Goal: Task Accomplishment & Management: Complete application form

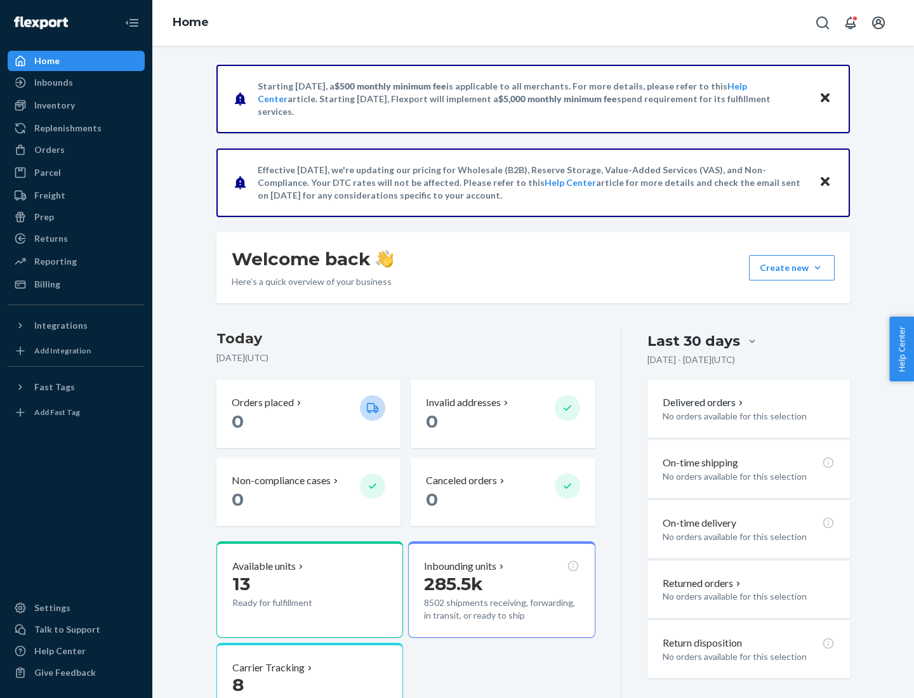
click at [818, 268] on button "Create new Create new inbound Create new order Create new product" at bounding box center [792, 267] width 86 height 25
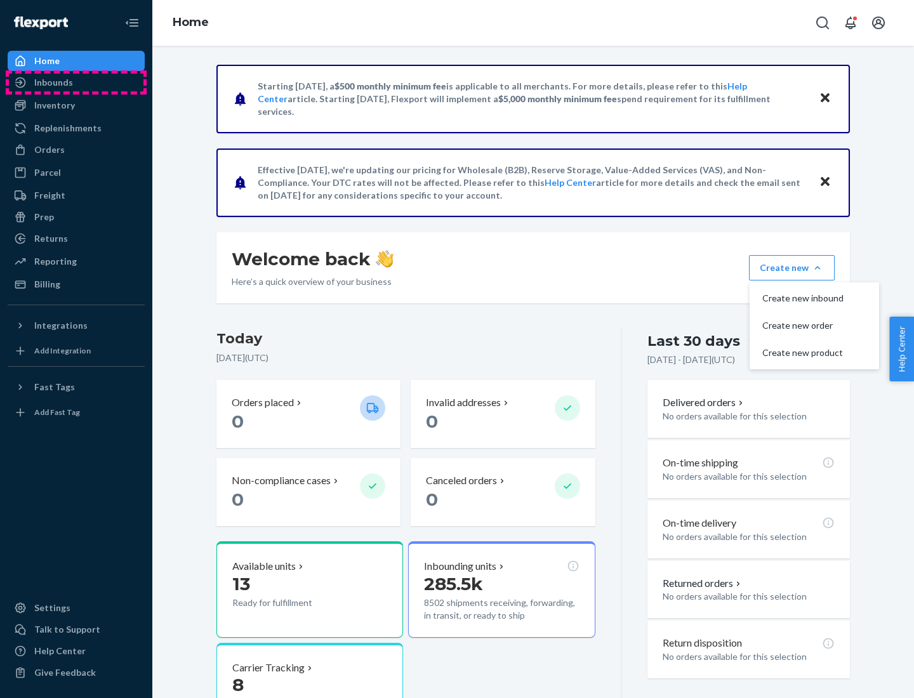
click at [76, 83] on div "Inbounds" at bounding box center [76, 83] width 135 height 18
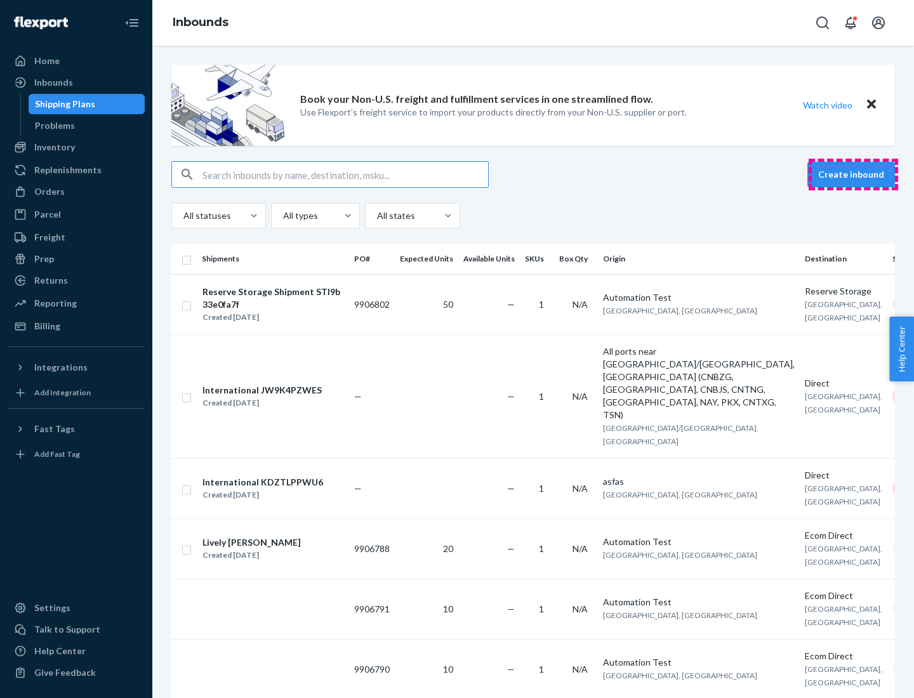
click at [853, 175] on button "Create inbound" at bounding box center [852, 174] width 88 height 25
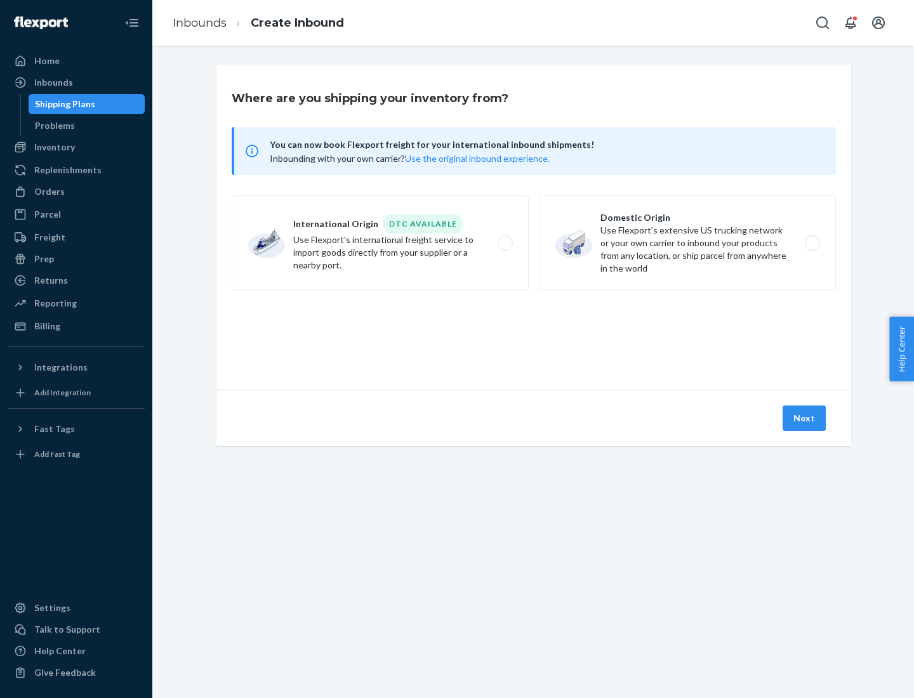
click at [688, 243] on label "Domestic Origin Use Flexport’s extensive US trucking network or your own carrie…" at bounding box center [687, 243] width 297 height 95
click at [812, 243] on input "Domestic Origin Use Flexport’s extensive US trucking network or your own carrie…" at bounding box center [816, 243] width 8 height 8
radio input "true"
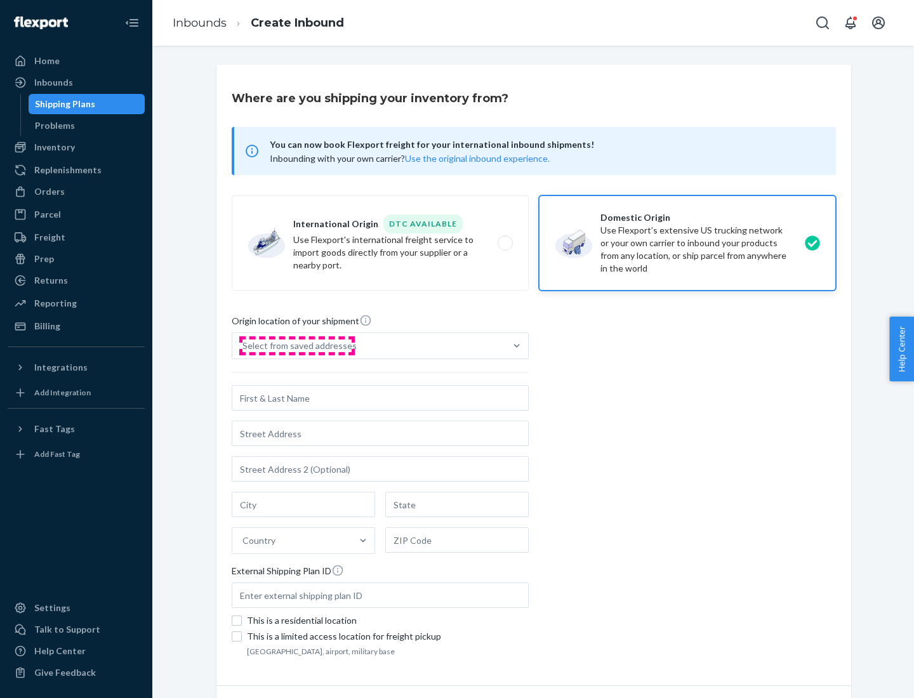
click at [296, 346] on div "Select from saved addresses" at bounding box center [300, 346] width 114 height 13
click at [244, 346] on input "Select from saved addresses" at bounding box center [243, 346] width 1 height 13
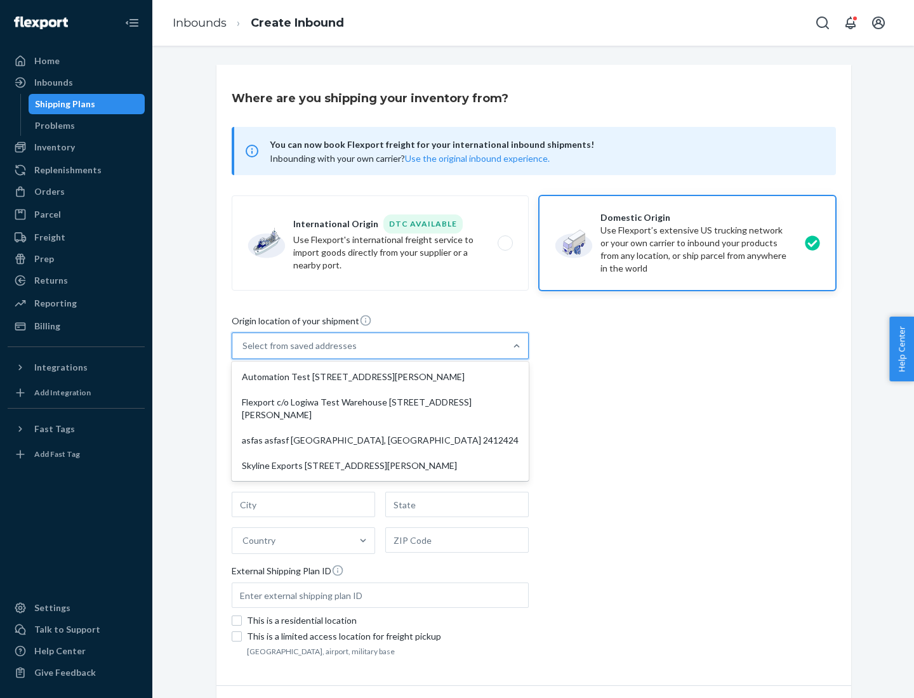
scroll to position [5, 0]
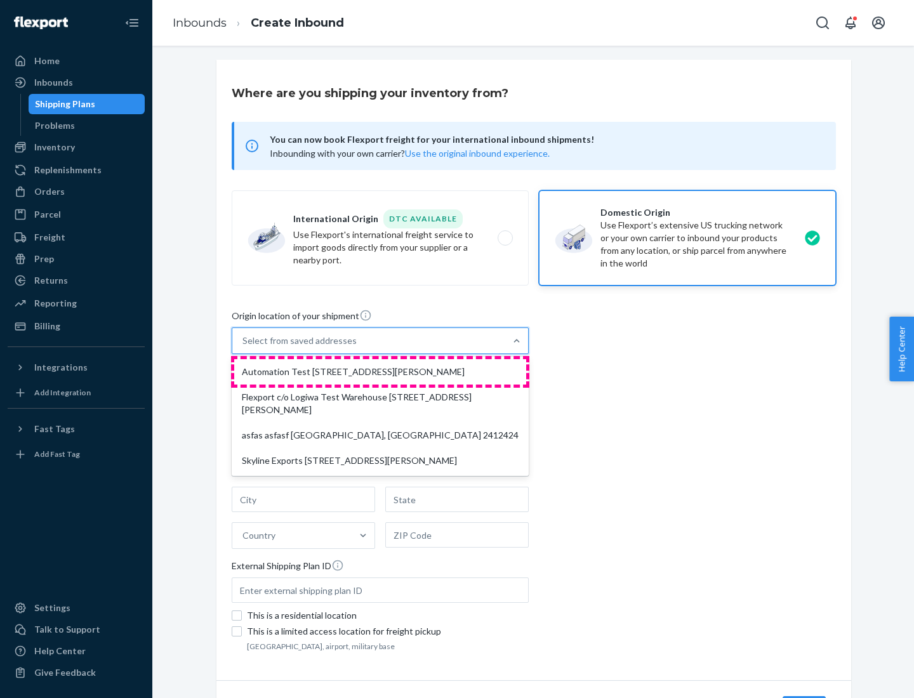
click at [380, 372] on div "Automation Test [STREET_ADDRESS][PERSON_NAME]" at bounding box center [380, 371] width 292 height 25
click at [244, 347] on input "option Automation Test [STREET_ADDRESS][PERSON_NAME] focused, 1 of 4. 4 results…" at bounding box center [243, 341] width 1 height 13
type input "Automation Test"
type input "9th Floor"
type input "[GEOGRAPHIC_DATA]"
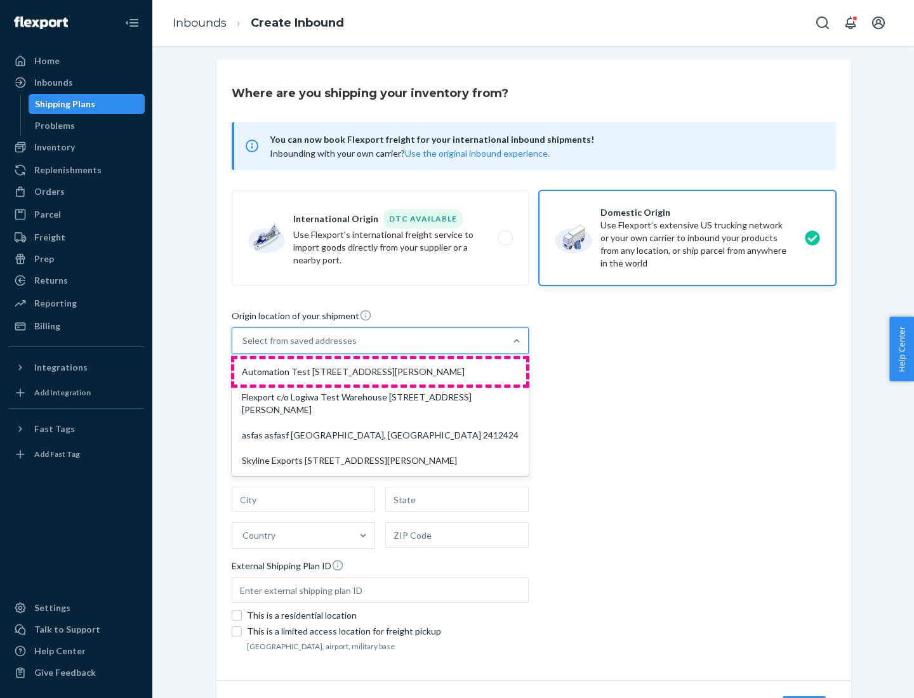
type input "CA"
type input "94104"
type input "[STREET_ADDRESS][PERSON_NAME]"
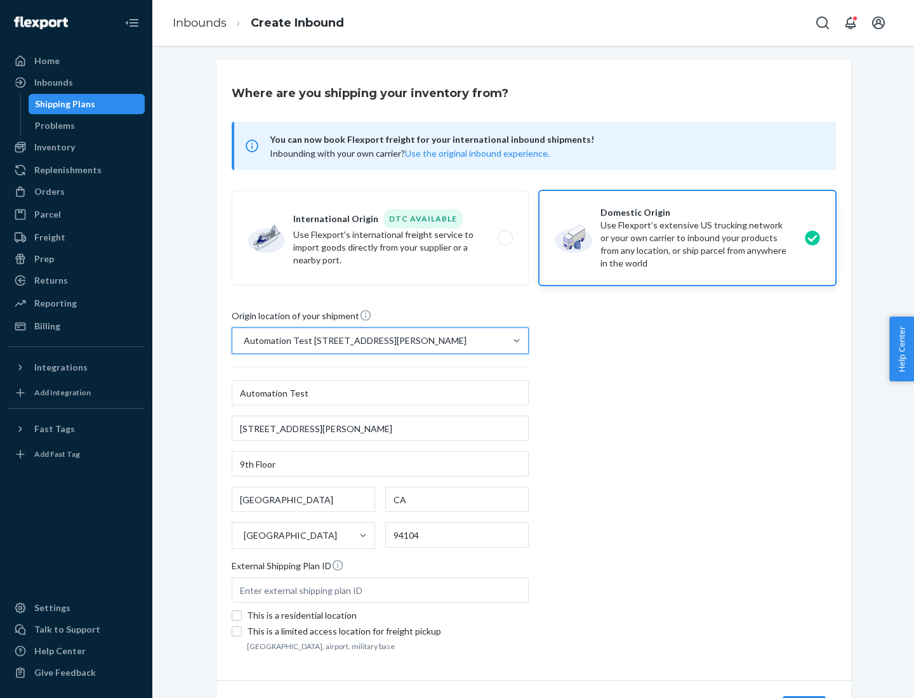
scroll to position [74, 0]
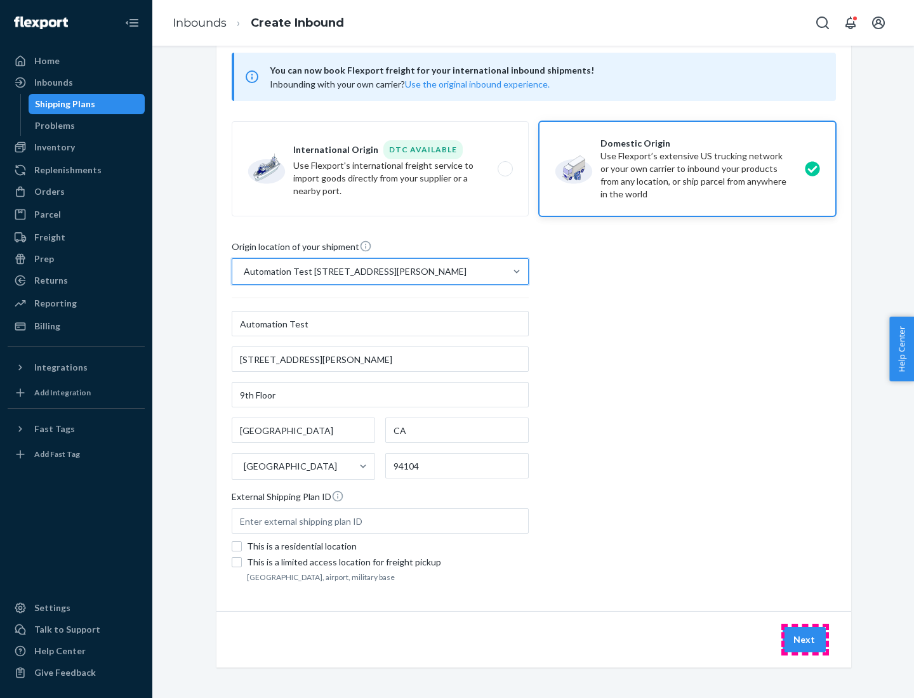
click at [805, 640] on button "Next" at bounding box center [804, 639] width 43 height 25
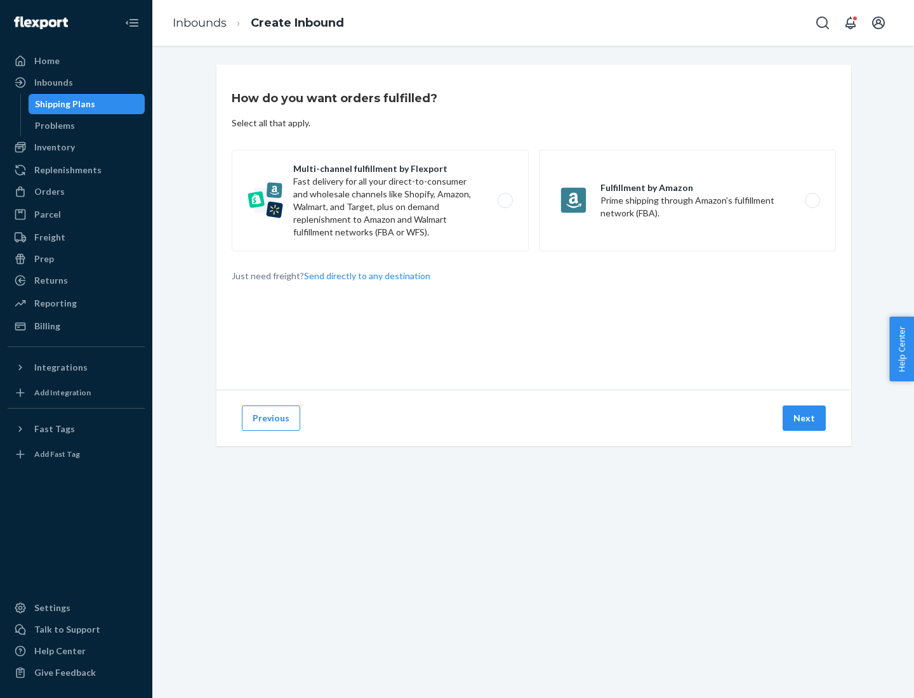
click at [380, 201] on label "Multi-channel fulfillment by Flexport Fast delivery for all your direct-to-cons…" at bounding box center [380, 201] width 297 height 102
click at [505, 201] on input "Multi-channel fulfillment by Flexport Fast delivery for all your direct-to-cons…" at bounding box center [509, 201] width 8 height 8
radio input "true"
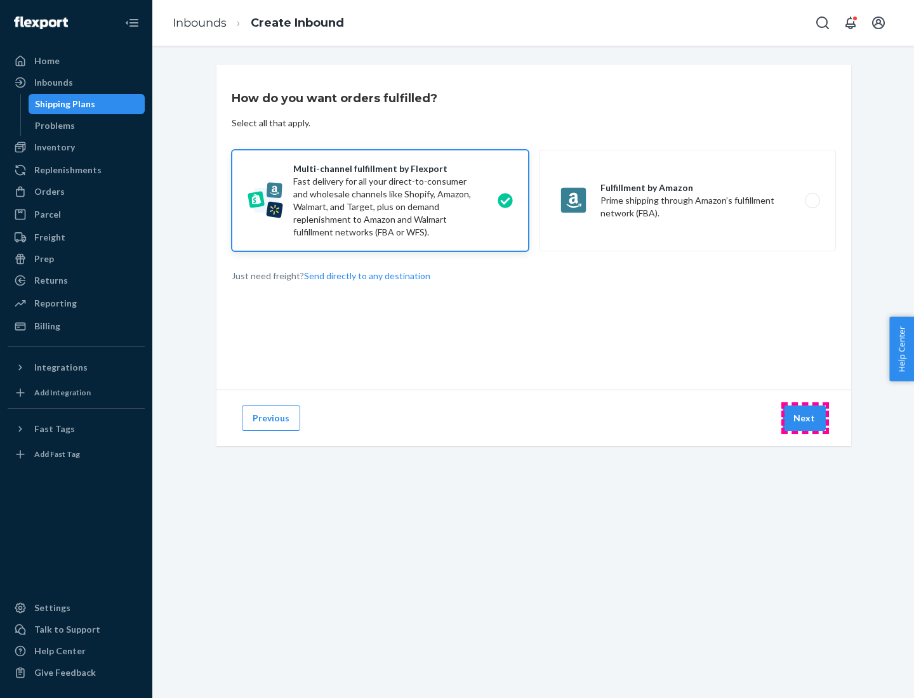
click at [805, 418] on button "Next" at bounding box center [804, 418] width 43 height 25
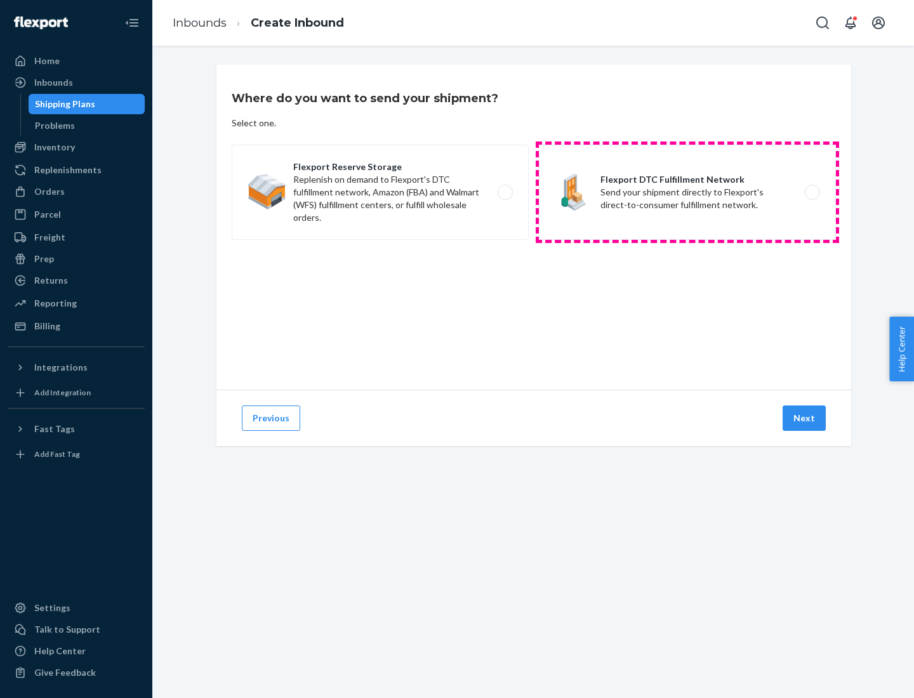
click at [688, 192] on label "Flexport DTC Fulfillment Network Send your shipment directly to Flexport's dire…" at bounding box center [687, 192] width 297 height 95
click at [812, 192] on input "Flexport DTC Fulfillment Network Send your shipment directly to Flexport's dire…" at bounding box center [816, 193] width 8 height 8
radio input "true"
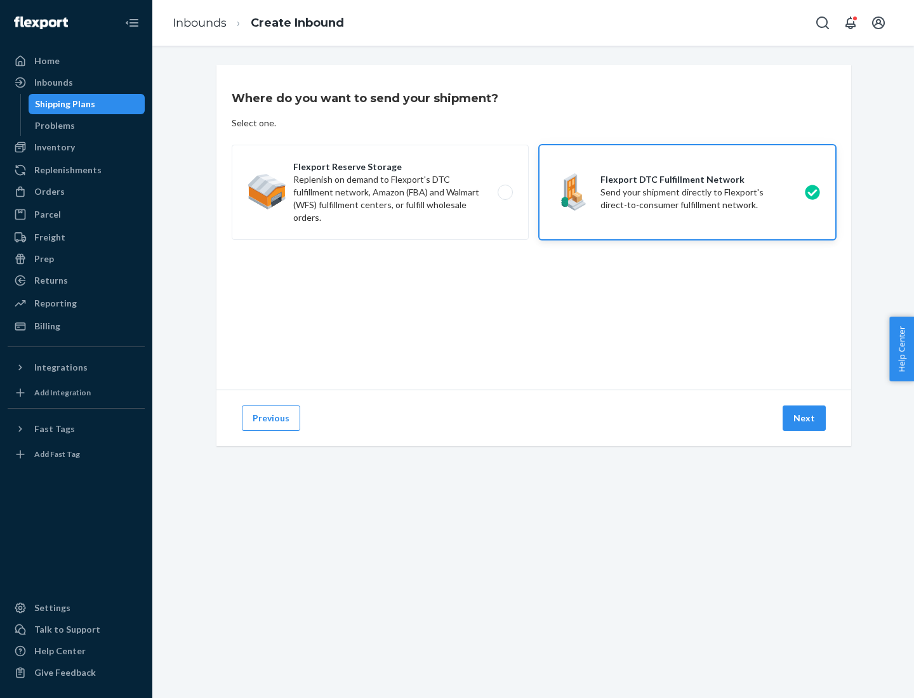
click at [805, 418] on button "Next" at bounding box center [804, 418] width 43 height 25
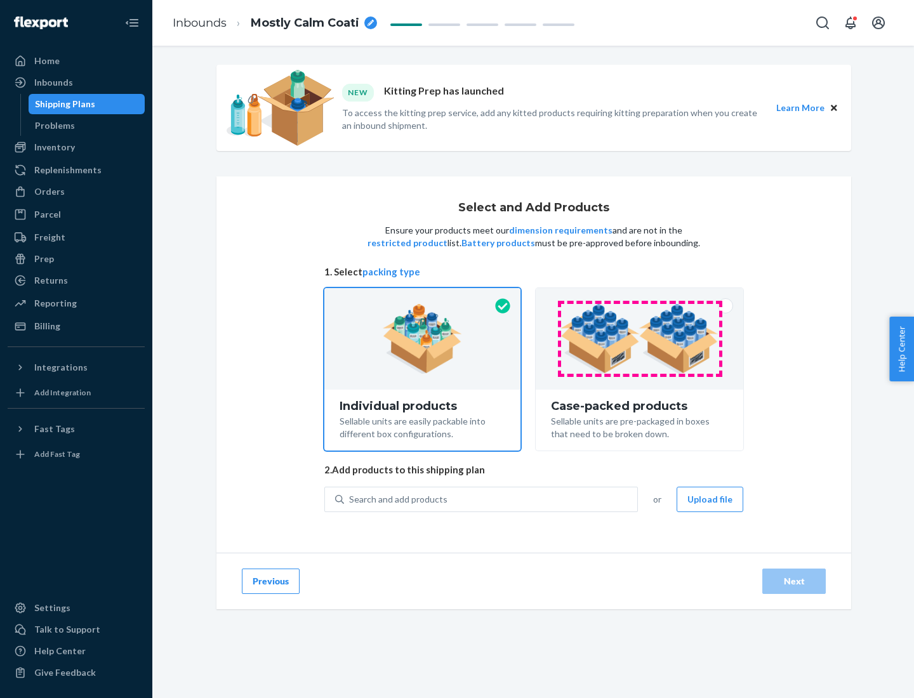
click at [640, 339] on img at bounding box center [640, 339] width 158 height 70
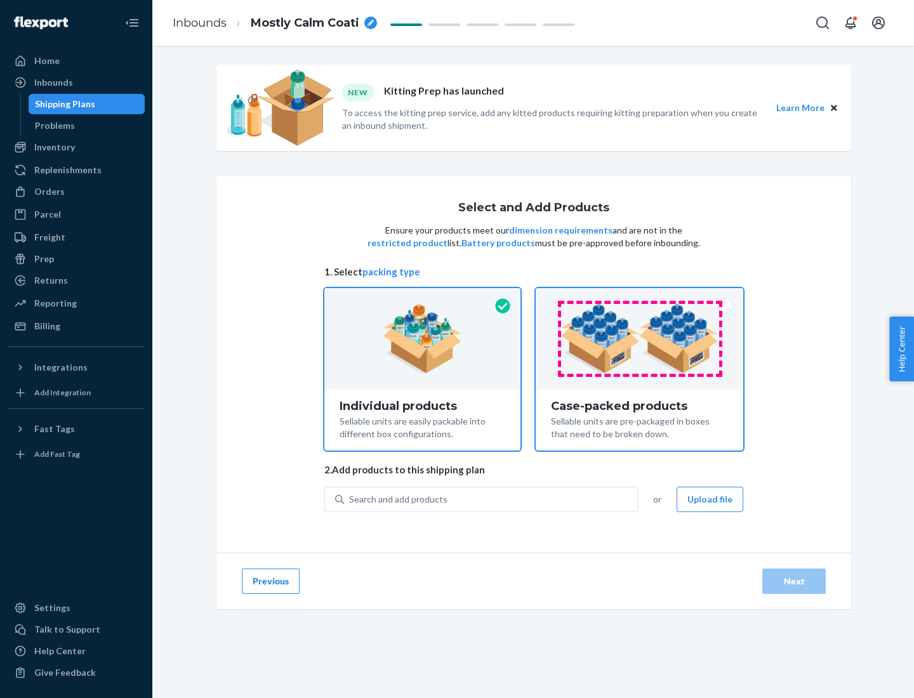
click at [640, 296] on input "Case-packed products Sellable units are pre-packaged in boxes that need to be b…" at bounding box center [639, 292] width 8 height 8
radio input "true"
radio input "false"
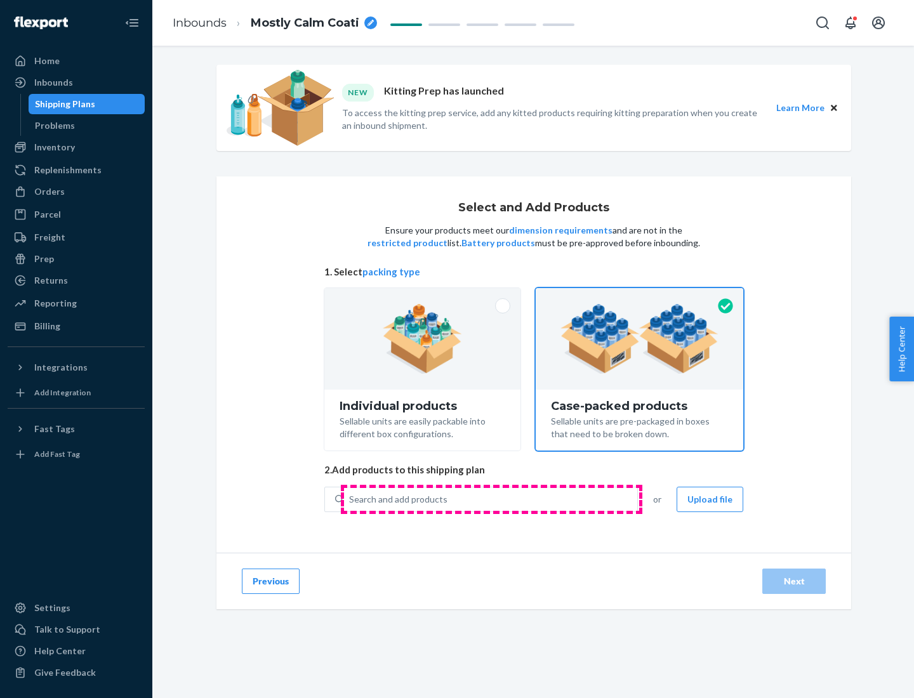
click at [491, 499] on div "Search and add products" at bounding box center [490, 499] width 293 height 23
click at [350, 499] on input "Search and add products" at bounding box center [349, 499] width 1 height 13
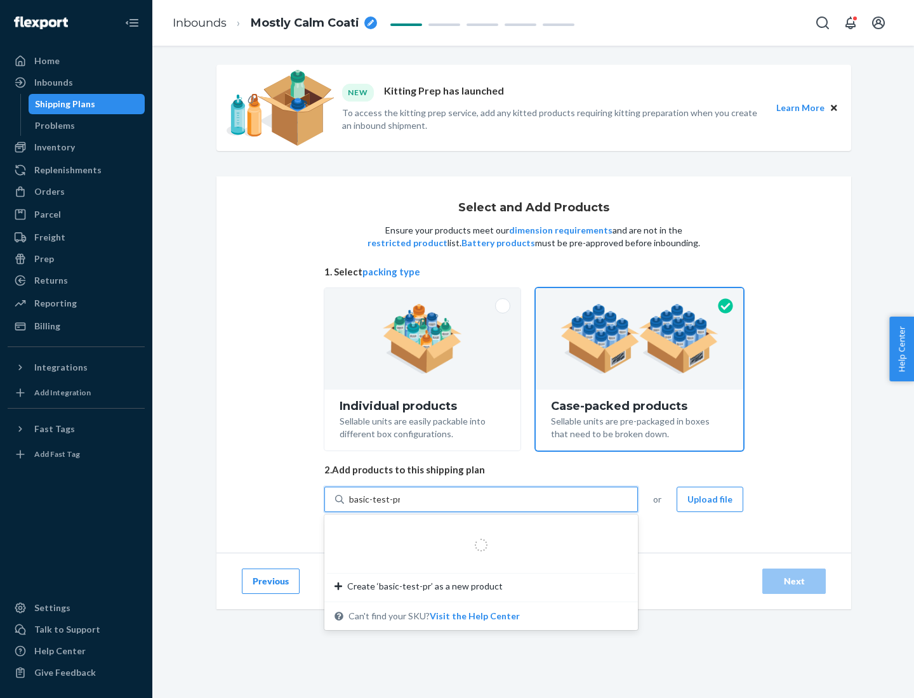
type input "basic-test-product-1"
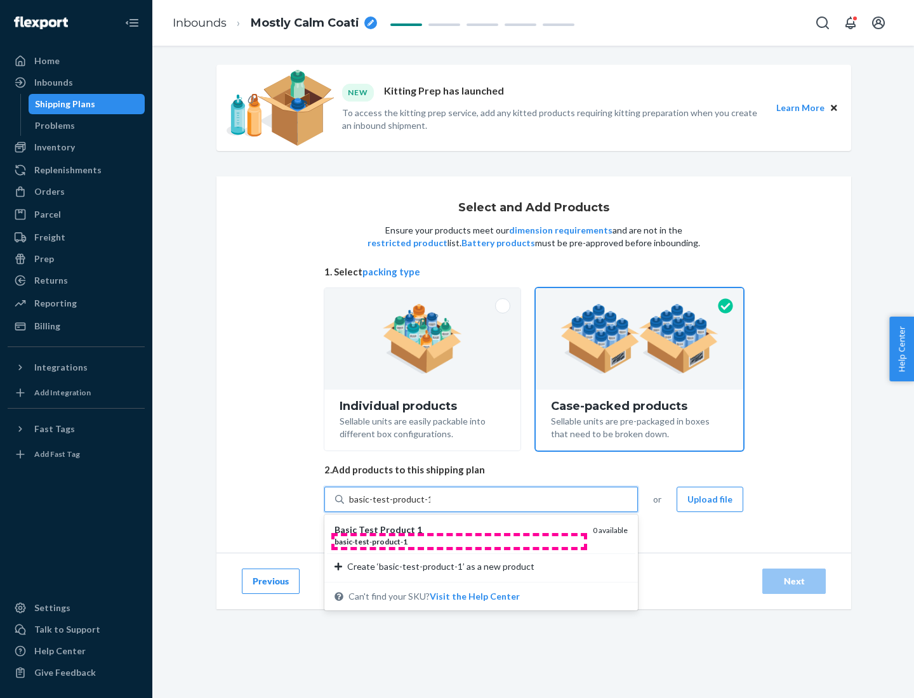
click at [459, 542] on div "basic - test - product - 1" at bounding box center [459, 541] width 248 height 11
click at [430, 506] on input "basic-test-product-1" at bounding box center [389, 499] width 81 height 13
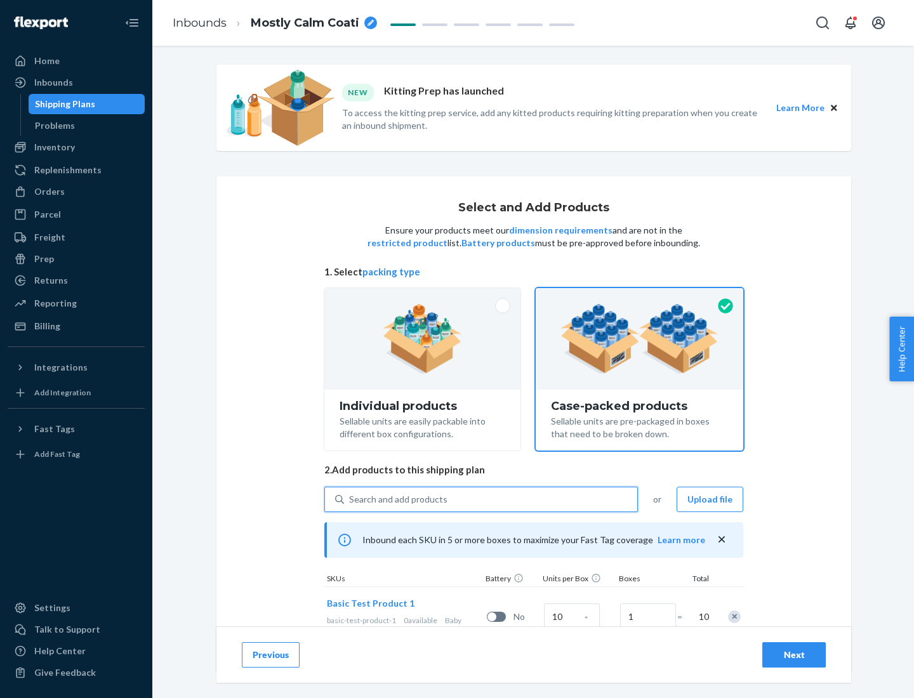
scroll to position [46, 0]
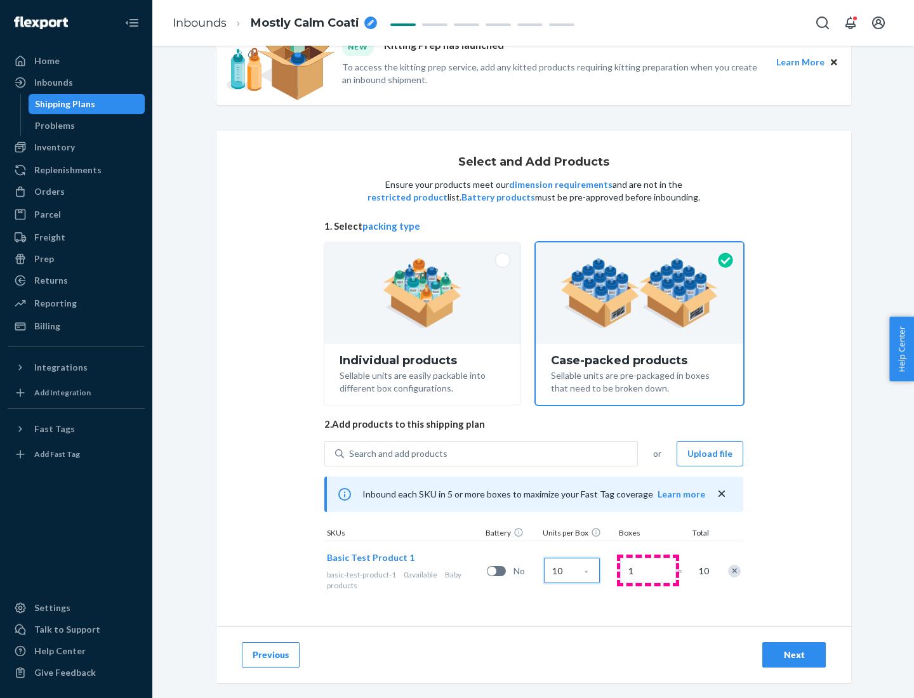
type input "10"
type input "7"
click at [794, 655] on div "Next" at bounding box center [794, 655] width 42 height 13
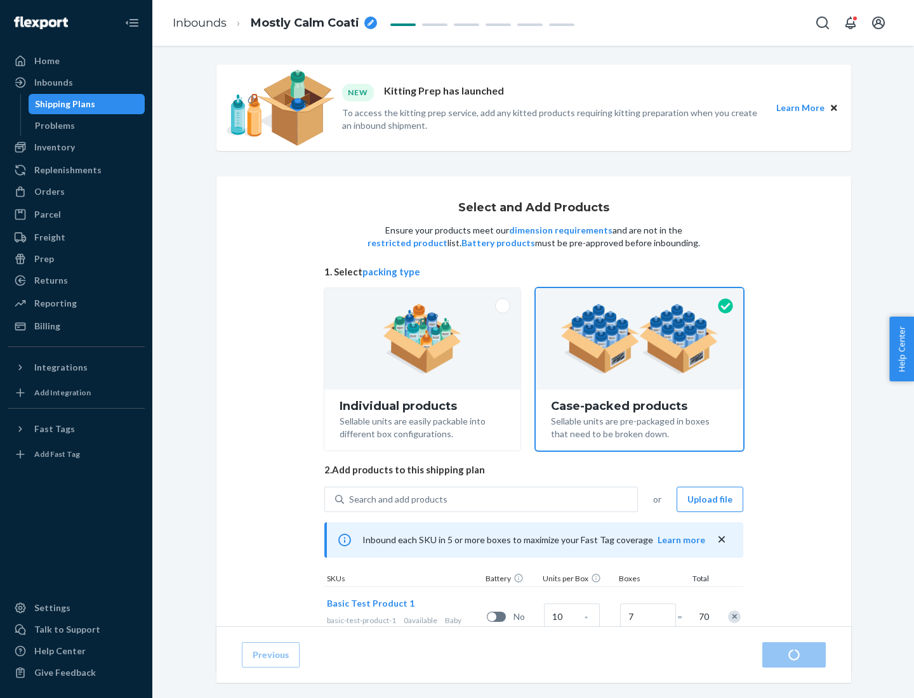
radio input "true"
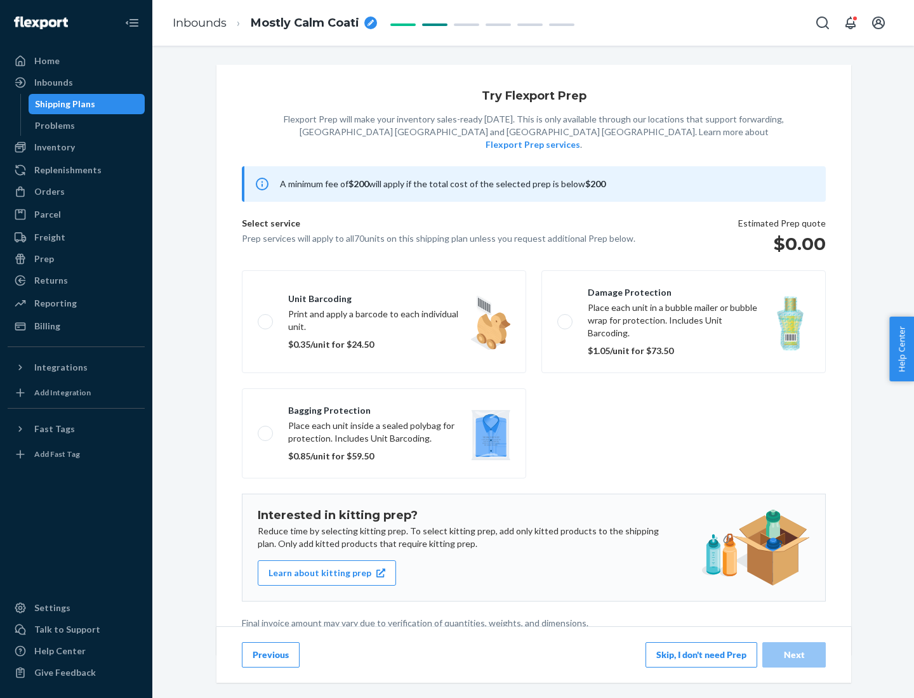
scroll to position [3, 0]
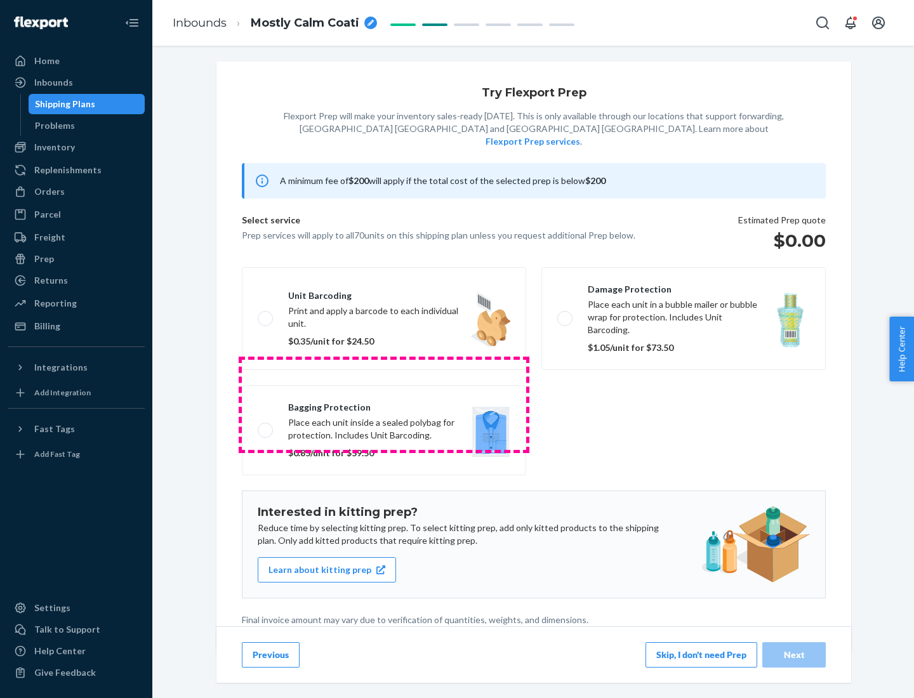
click at [384, 404] on label "Bagging protection Place each unit inside a sealed polybag for protection. Incl…" at bounding box center [384, 430] width 284 height 90
click at [266, 426] on input "Bagging protection Place each unit inside a sealed polybag for protection. Incl…" at bounding box center [262, 430] width 8 height 8
checkbox input "true"
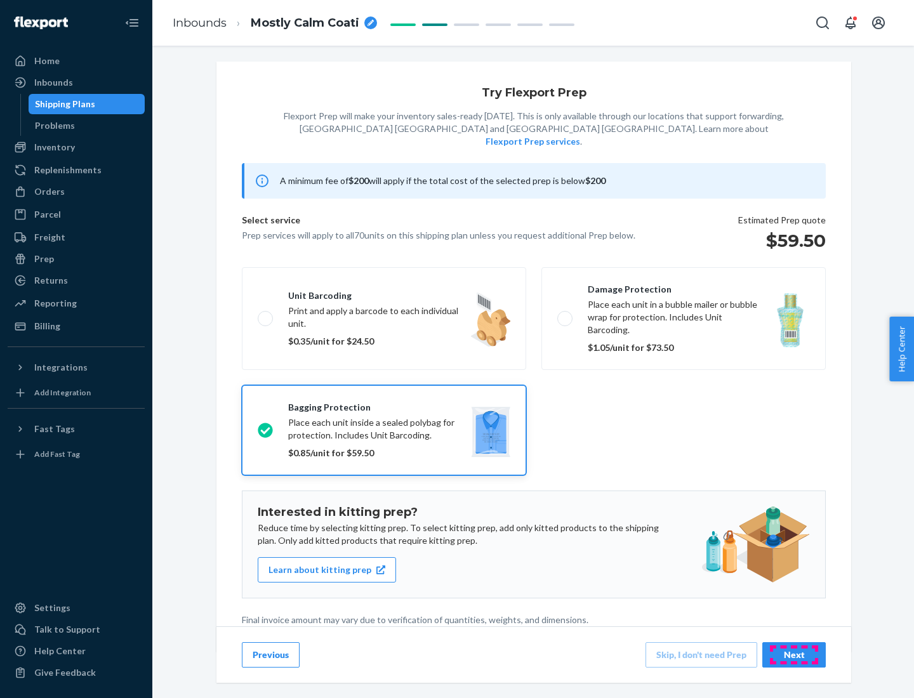
click at [794, 655] on div "Next" at bounding box center [794, 655] width 42 height 13
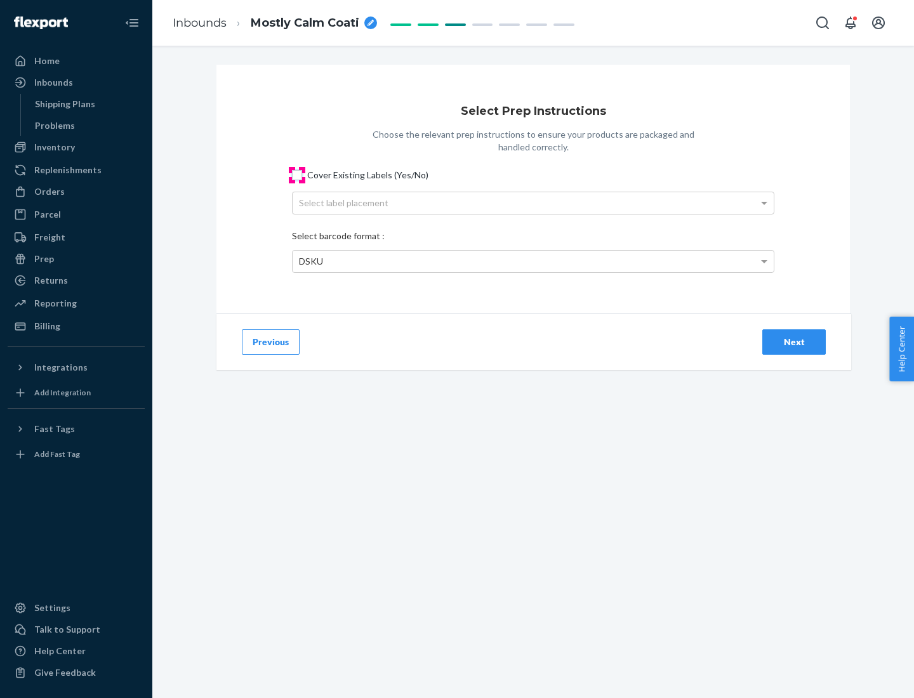
click at [297, 175] on input "Cover Existing Labels (Yes/No)" at bounding box center [297, 175] width 10 height 10
checkbox input "true"
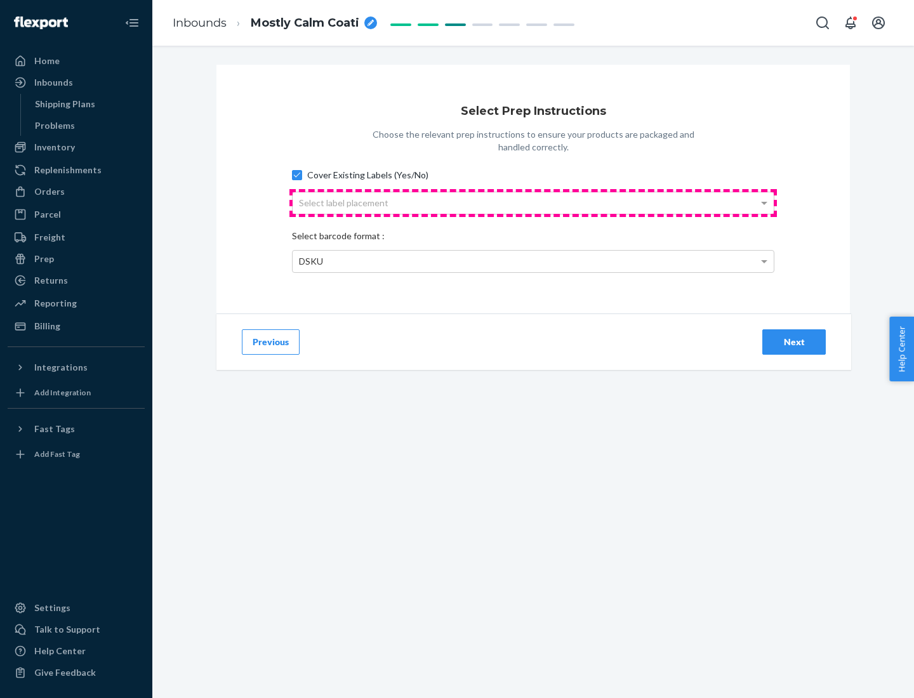
click at [533, 203] on div "Select label placement" at bounding box center [533, 203] width 481 height 22
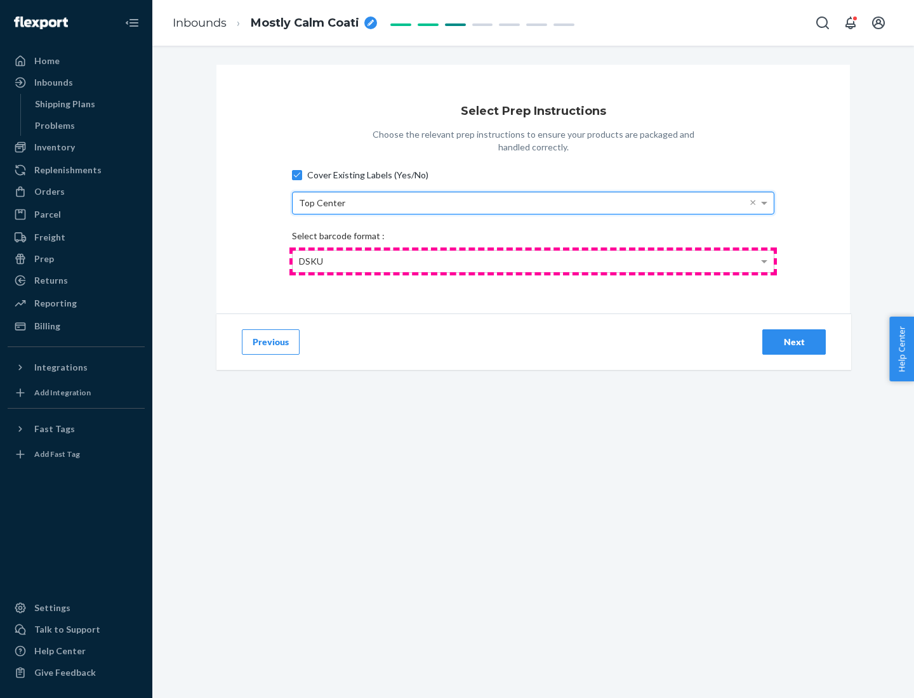
click at [533, 261] on div "DSKU" at bounding box center [533, 262] width 481 height 22
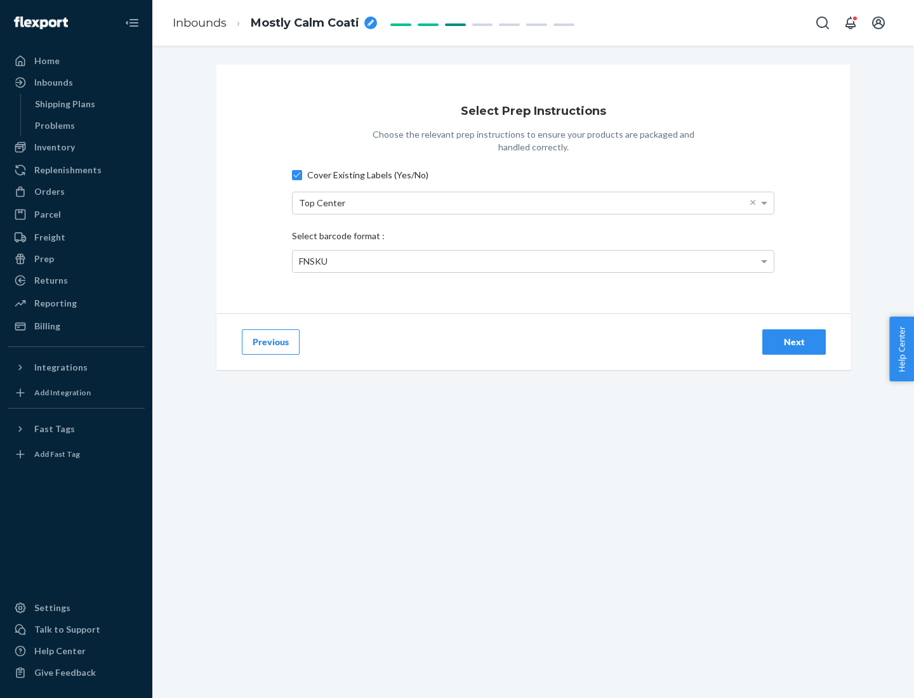
click at [794, 342] on div "Next" at bounding box center [794, 342] width 42 height 13
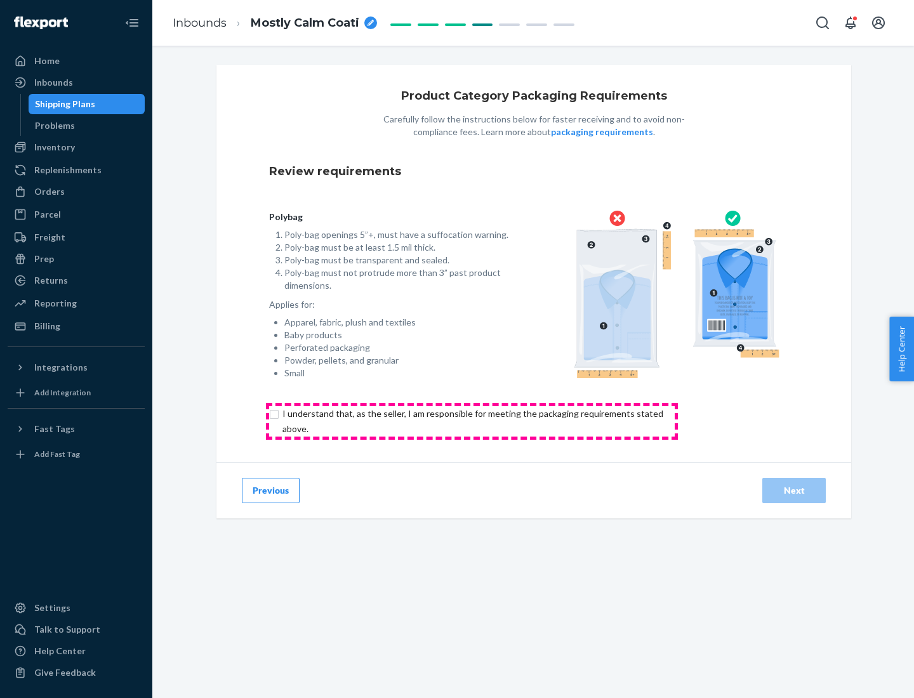
click at [472, 421] on input "checkbox" at bounding box center [480, 421] width 422 height 30
checkbox input "true"
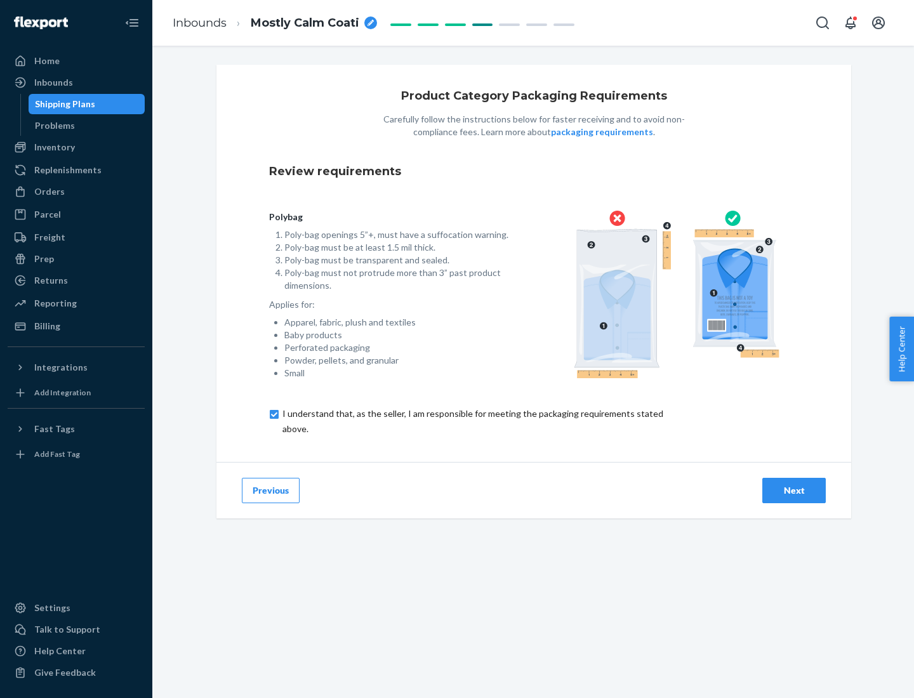
click at [794, 490] on div "Next" at bounding box center [794, 490] width 42 height 13
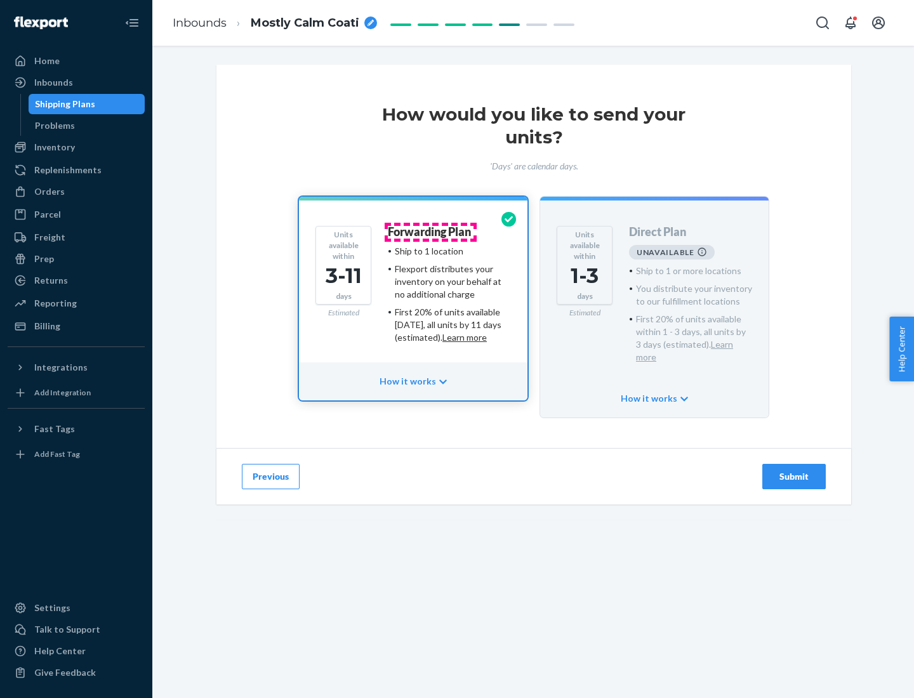
click at [430, 232] on h4 "Forwarding Plan" at bounding box center [429, 232] width 83 height 13
click at [794, 470] on div "Submit" at bounding box center [794, 476] width 42 height 13
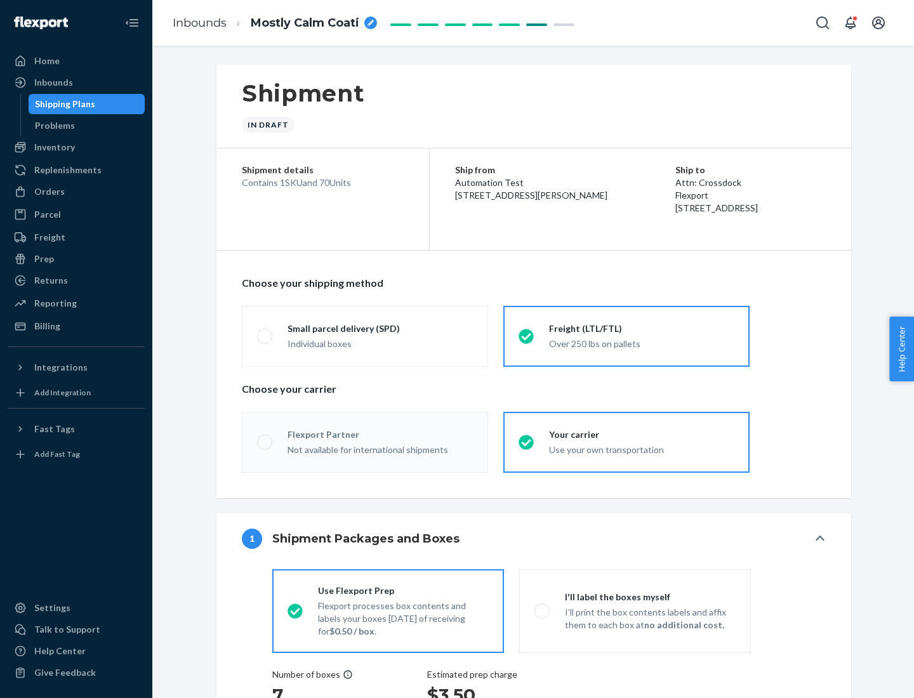
radio input "true"
radio input "false"
radio input "true"
radio input "false"
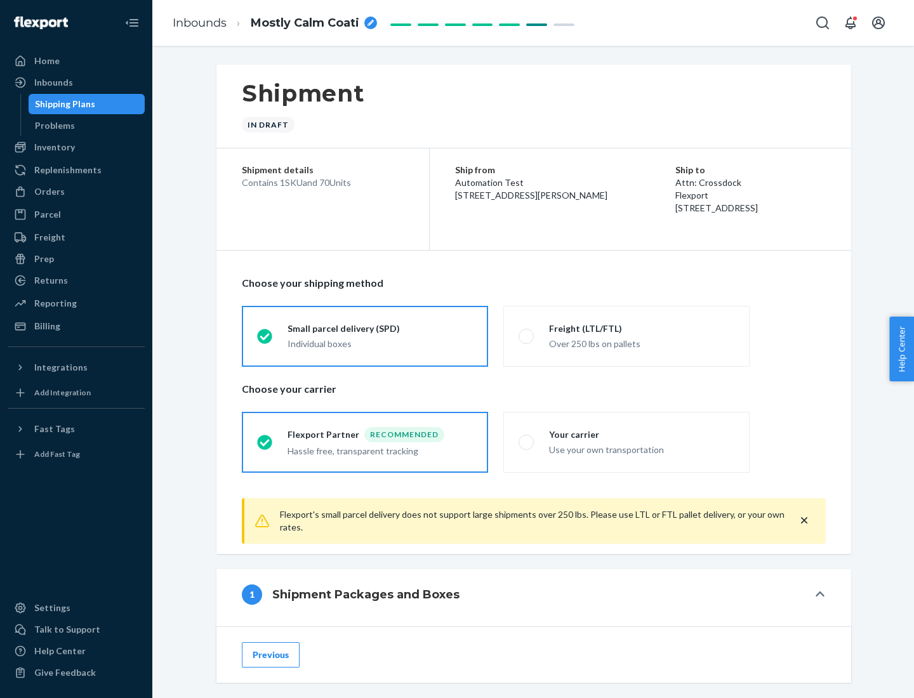
click at [627, 336] on div "Over 250 lbs on pallets" at bounding box center [641, 342] width 185 height 15
click at [527, 336] on input "Freight (LTL/FTL) Over 250 lbs on pallets" at bounding box center [523, 336] width 8 height 8
radio input "true"
radio input "false"
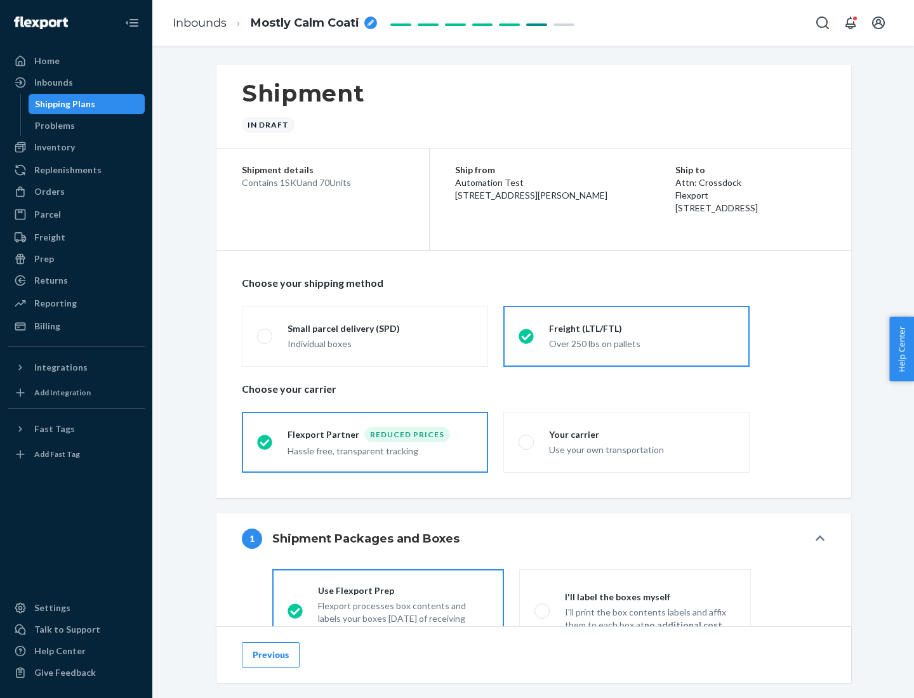
scroll to position [70, 0]
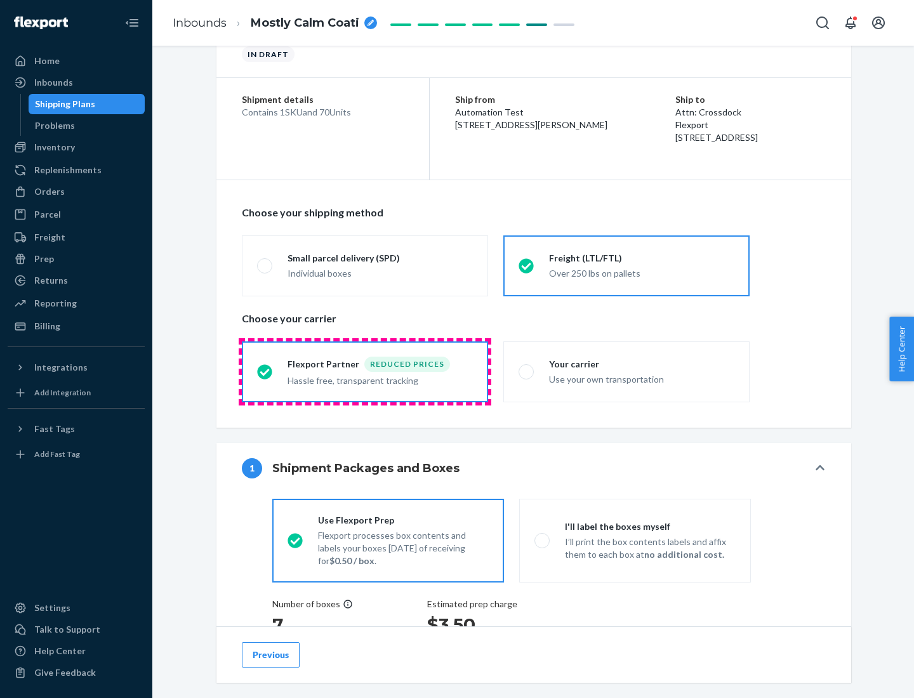
click at [365, 372] on div "Hassle free, transparent tracking" at bounding box center [380, 379] width 185 height 15
click at [265, 371] on input "Flexport Partner Reduced prices Hassle free, transparent tracking" at bounding box center [261, 372] width 8 height 8
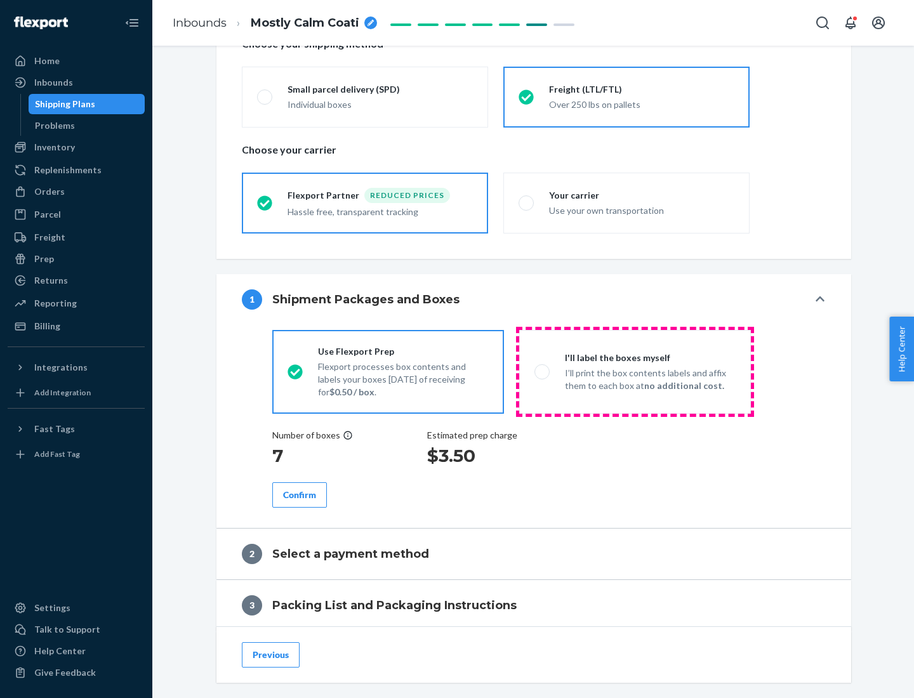
click at [635, 371] on p "I’ll print the box contents labels and affix them to each box at no additional …" at bounding box center [650, 379] width 171 height 25
click at [543, 371] on input "I'll label the boxes myself I’ll print the box contents labels and affix them t…" at bounding box center [539, 372] width 8 height 8
radio input "true"
radio input "false"
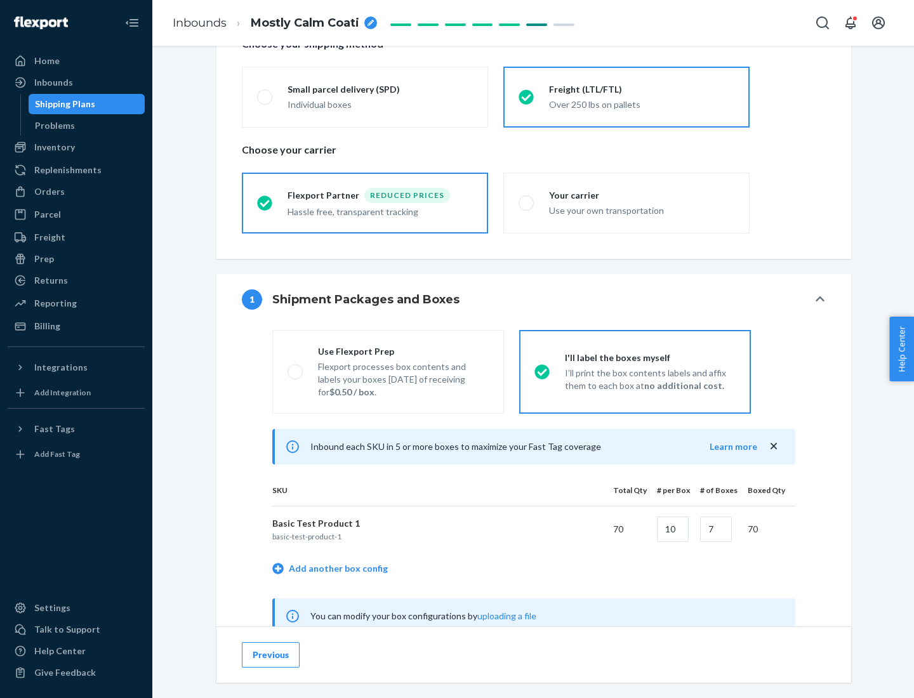
scroll to position [397, 0]
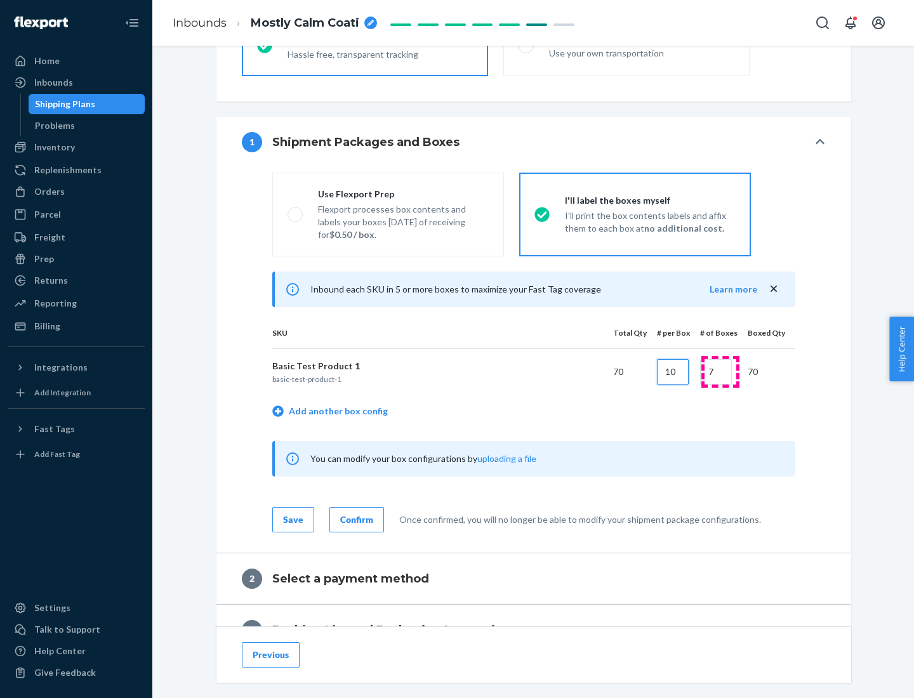
type input "10"
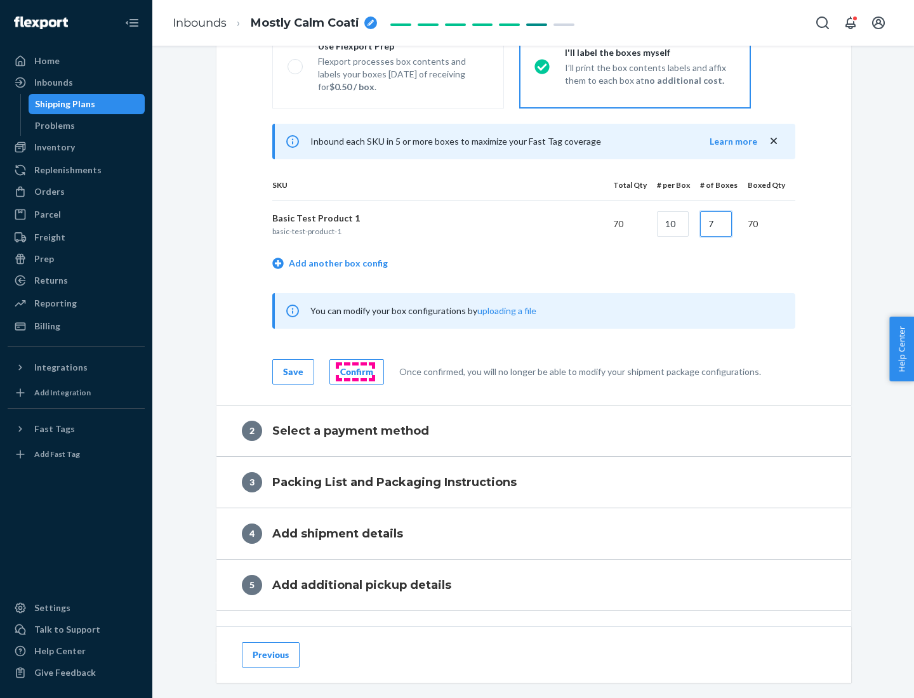
type input "7"
click at [355, 371] on div "Confirm" at bounding box center [356, 372] width 33 height 13
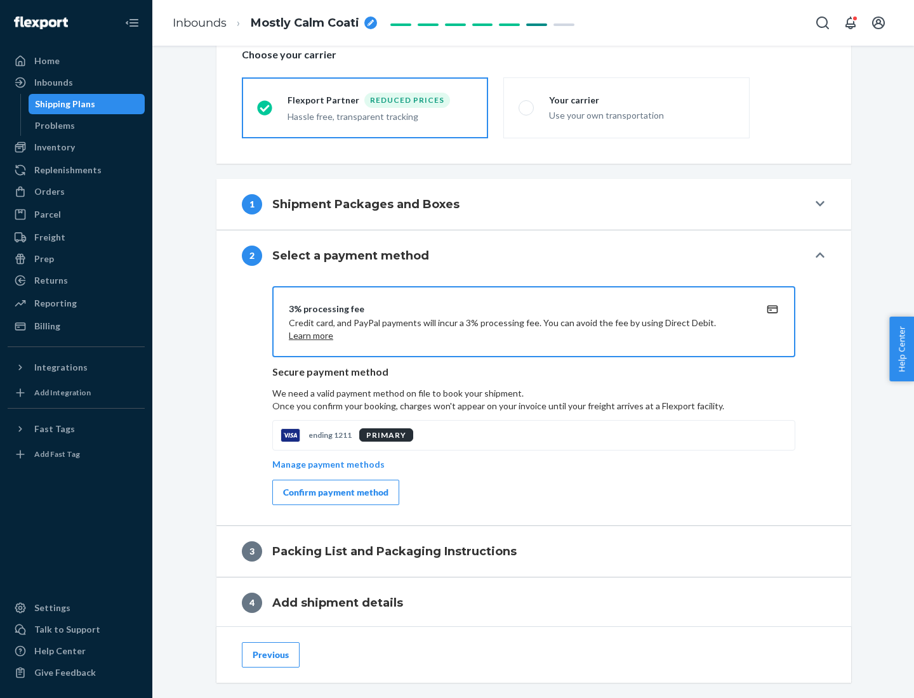
scroll to position [455, 0]
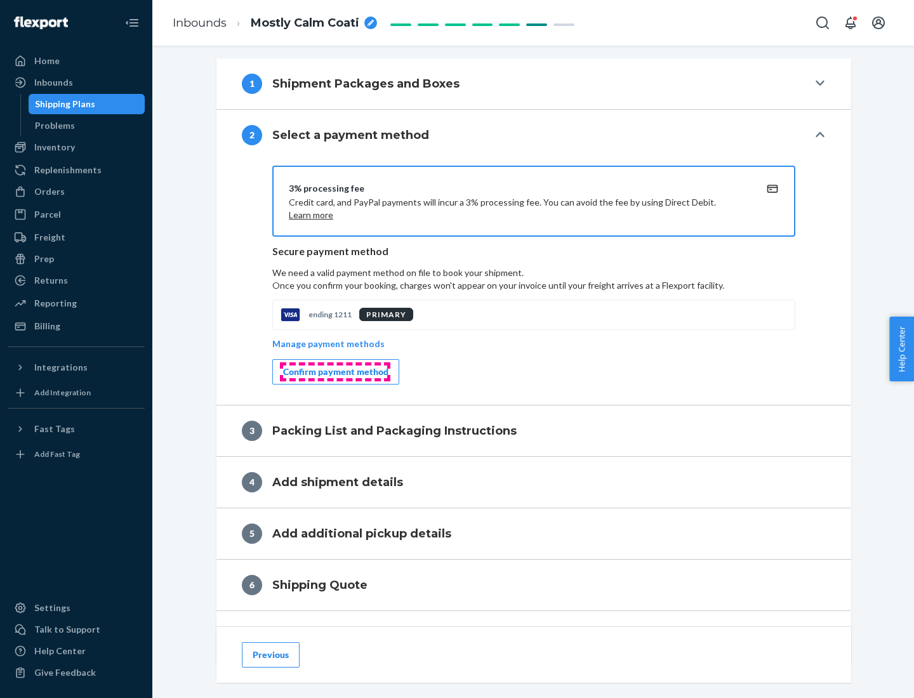
click at [335, 372] on div "Confirm payment method" at bounding box center [335, 372] width 105 height 13
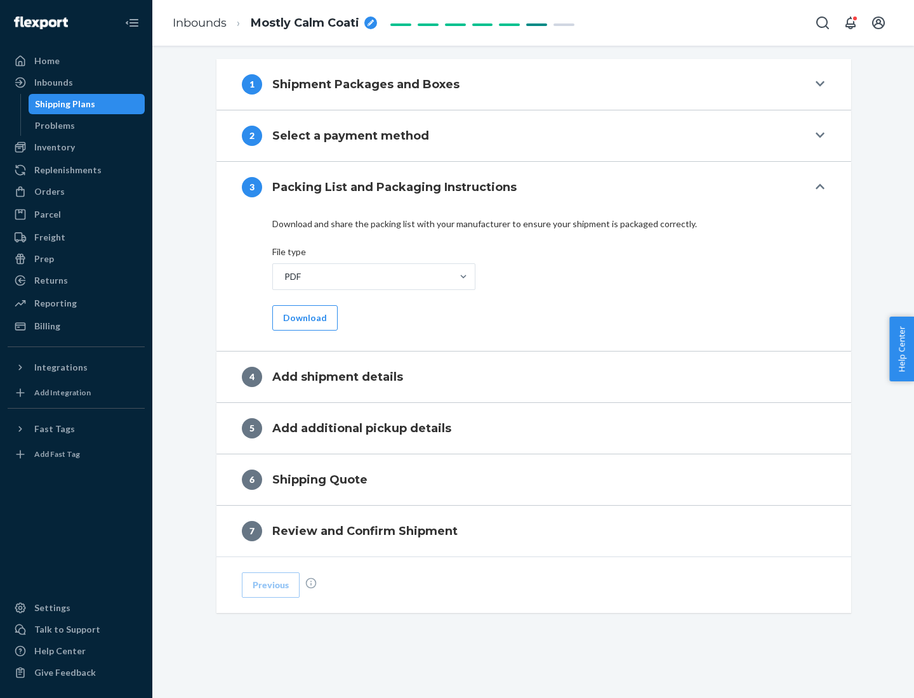
scroll to position [401, 0]
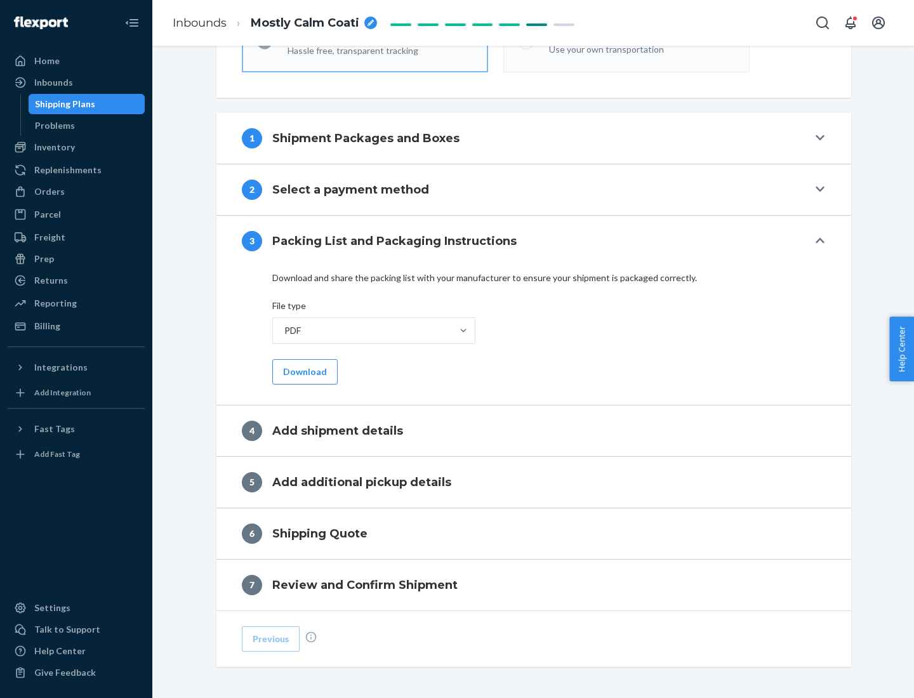
click at [303, 371] on button "Download" at bounding box center [304, 371] width 65 height 25
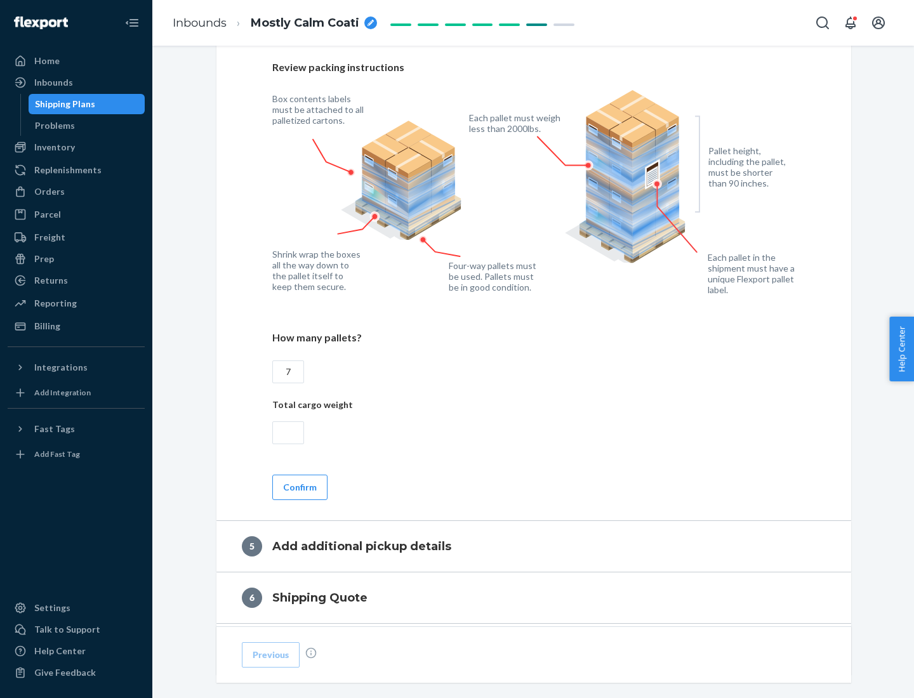
scroll to position [824, 0]
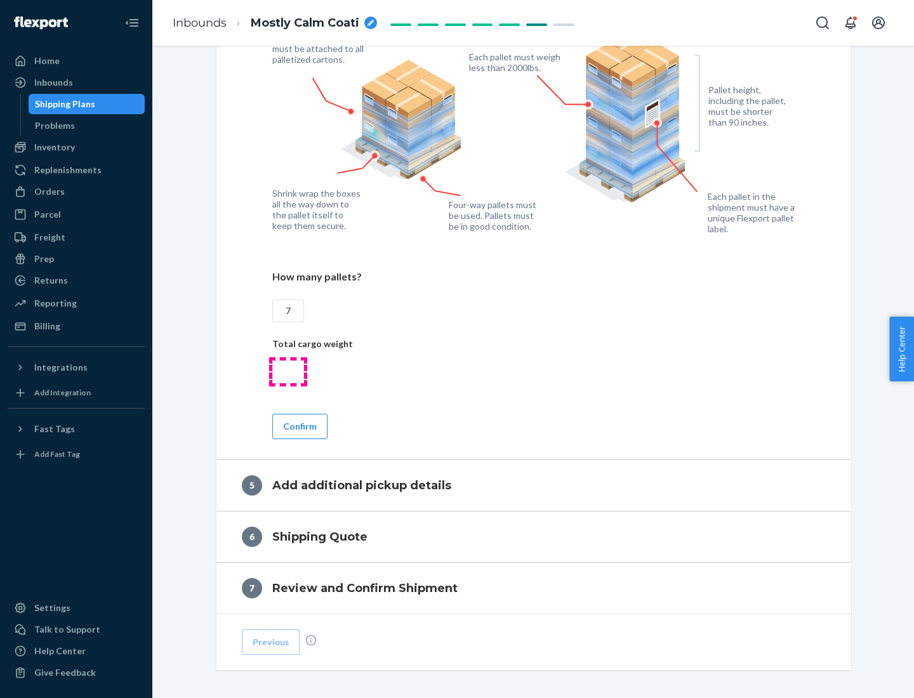
type input "7"
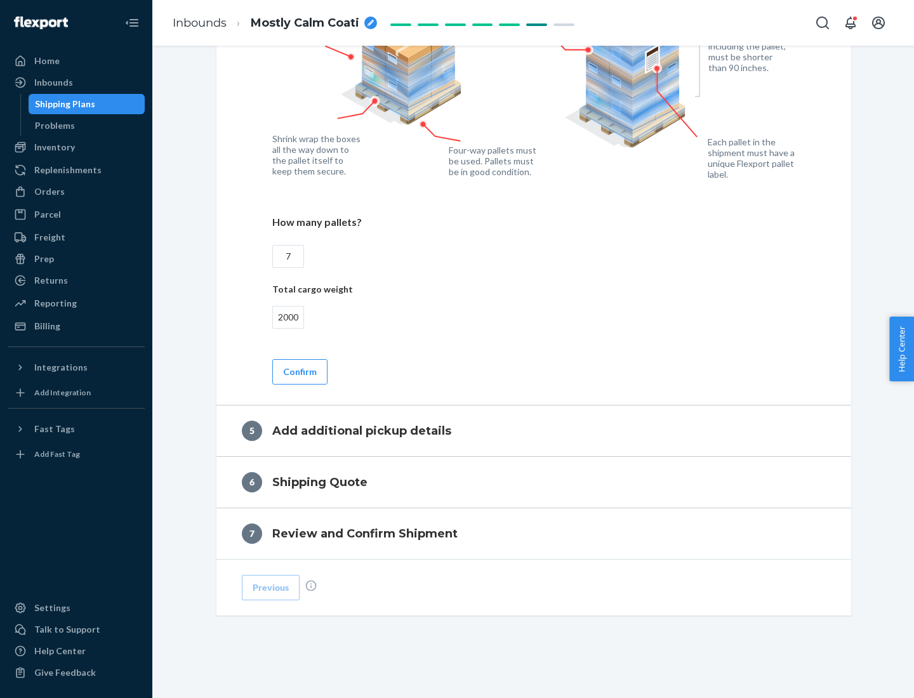
type input "2000"
click at [299, 371] on button "Confirm" at bounding box center [299, 371] width 55 height 25
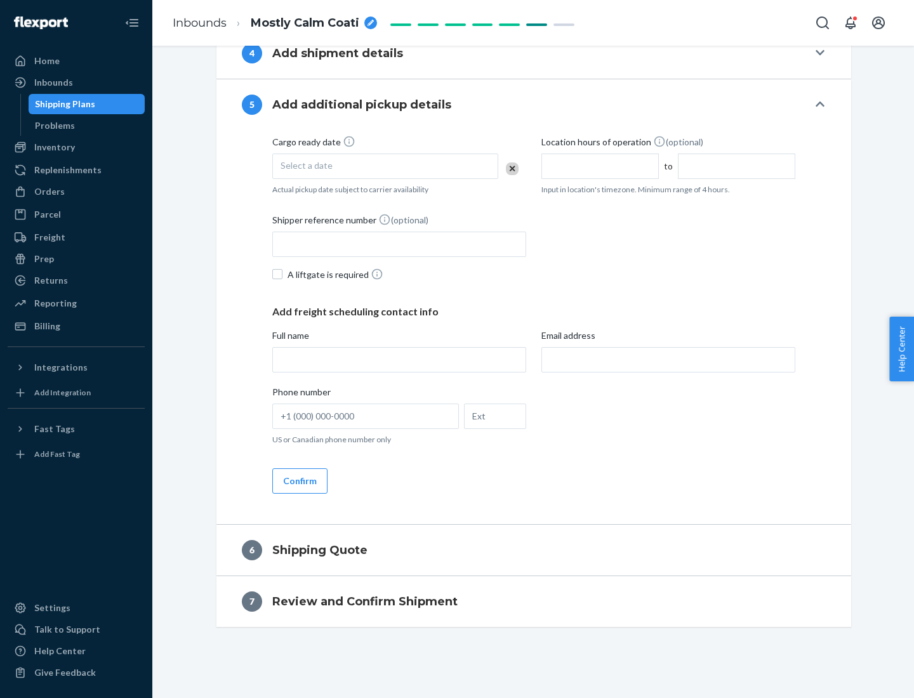
scroll to position [434, 0]
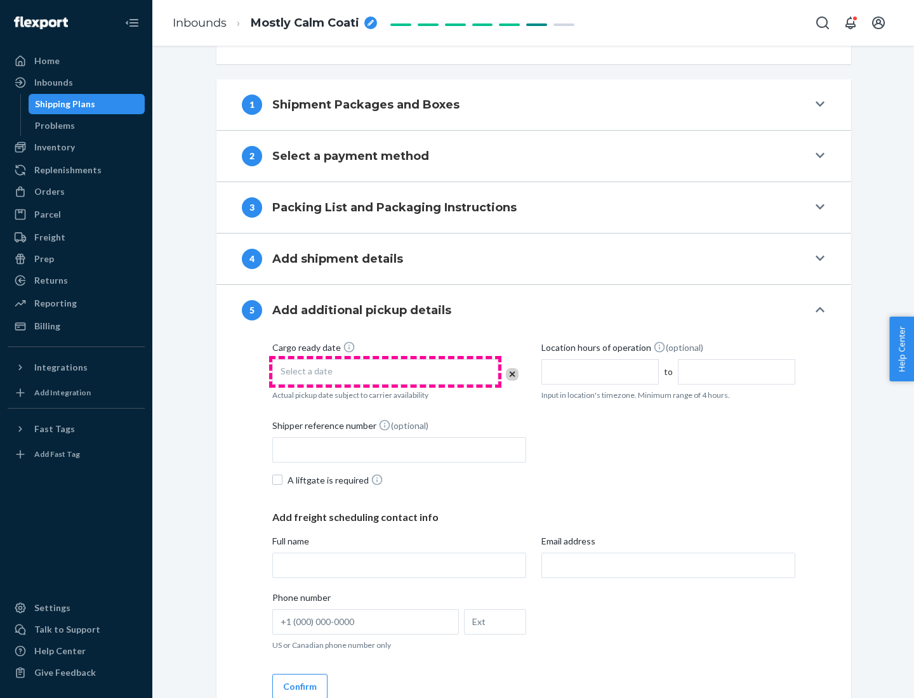
click at [385, 371] on div "Select a date" at bounding box center [385, 371] width 226 height 25
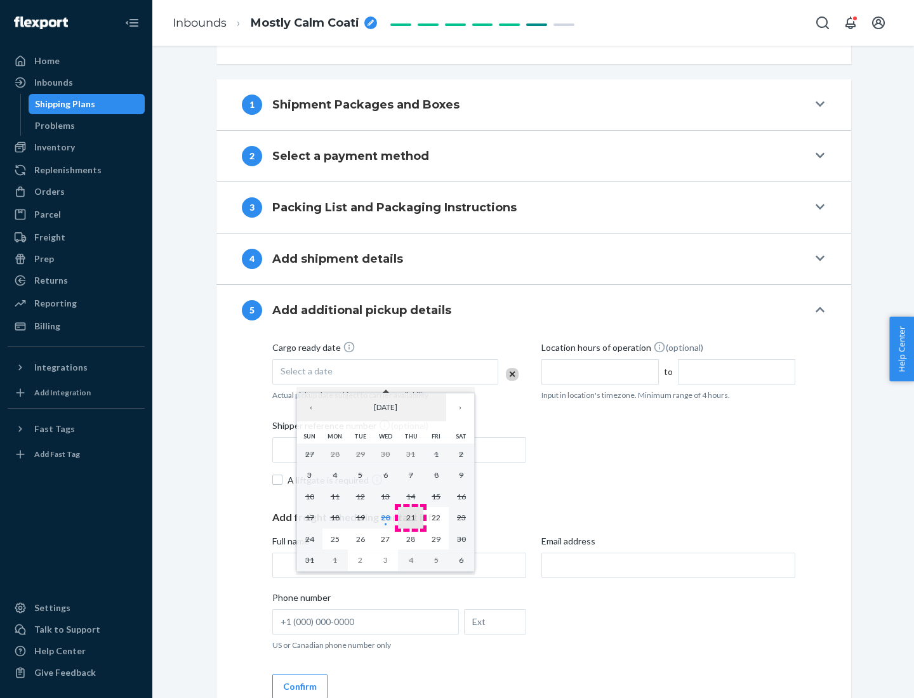
click at [411, 517] on abbr "21" at bounding box center [410, 518] width 9 height 10
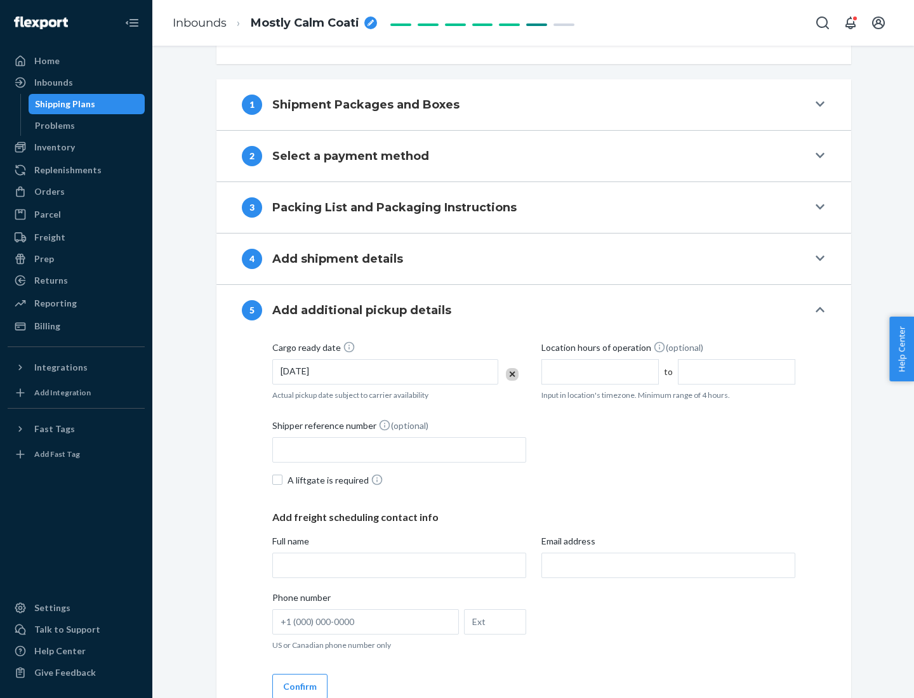
scroll to position [628, 0]
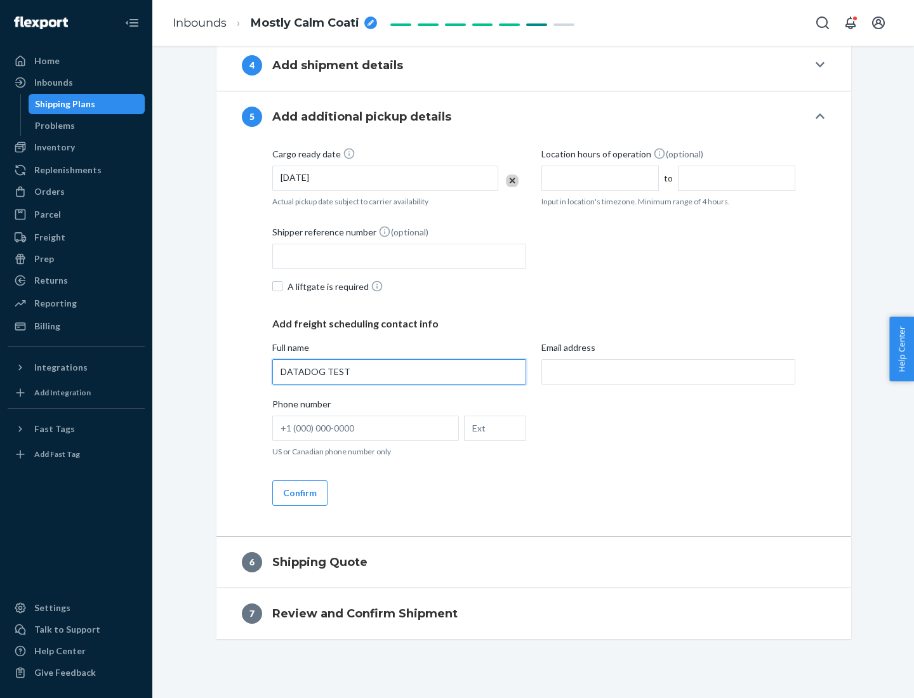
type input "DATADOG TEST"
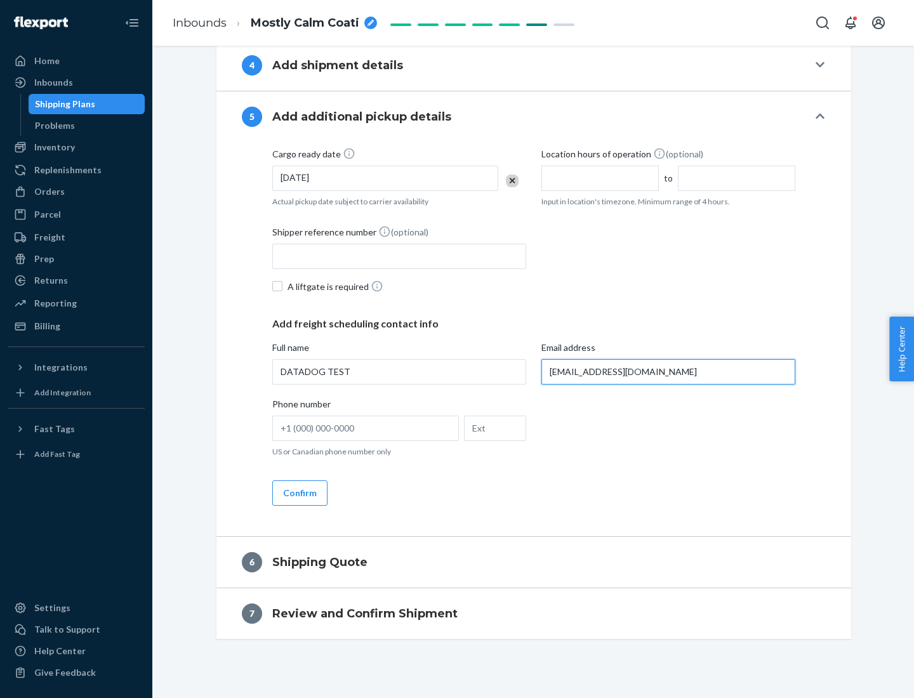
scroll to position [640, 0]
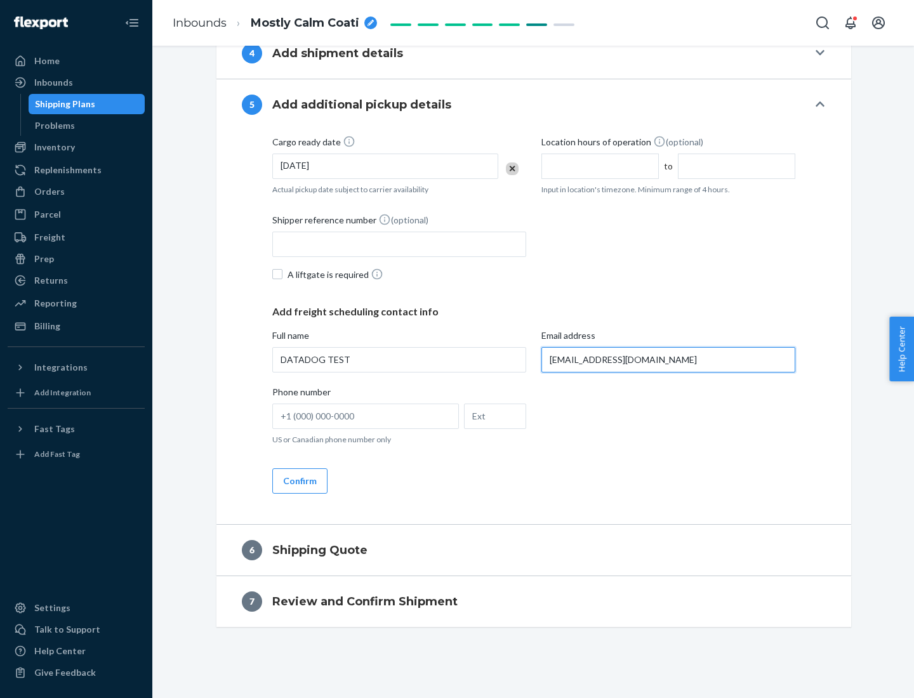
type input "[EMAIL_ADDRESS][DOMAIN_NAME]"
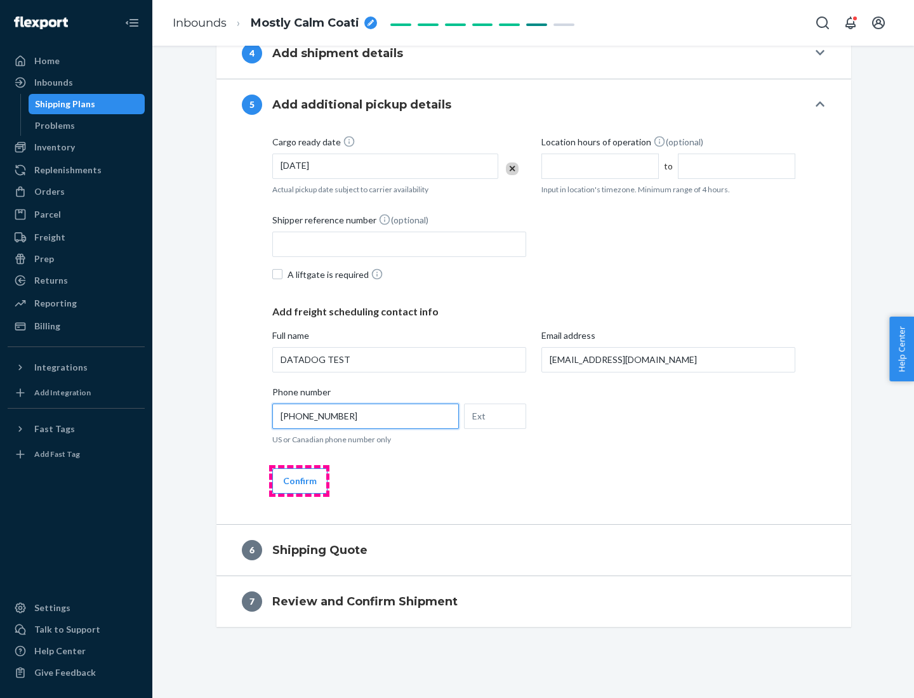
type input "[PHONE_NUMBER]"
click at [299, 481] on button "Confirm" at bounding box center [299, 481] width 55 height 25
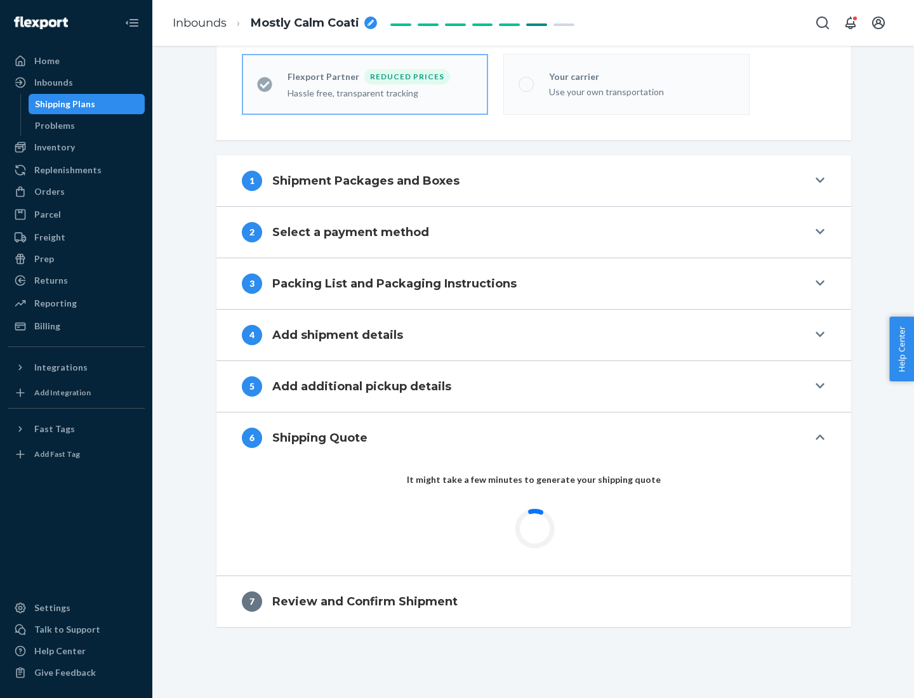
scroll to position [404, 0]
